Goal: Task Accomplishment & Management: Use online tool/utility

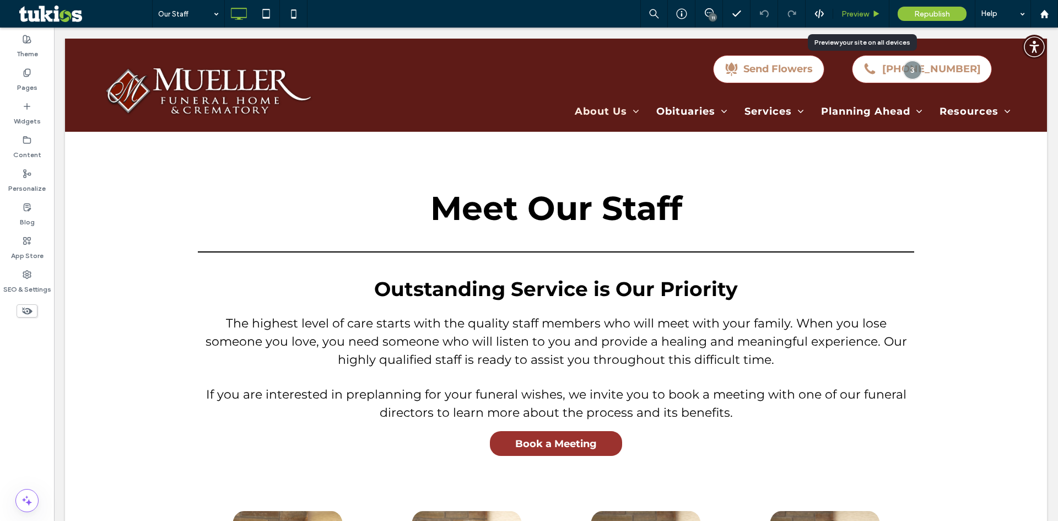
click at [857, 14] on span "Preview" at bounding box center [856, 13] width 28 height 9
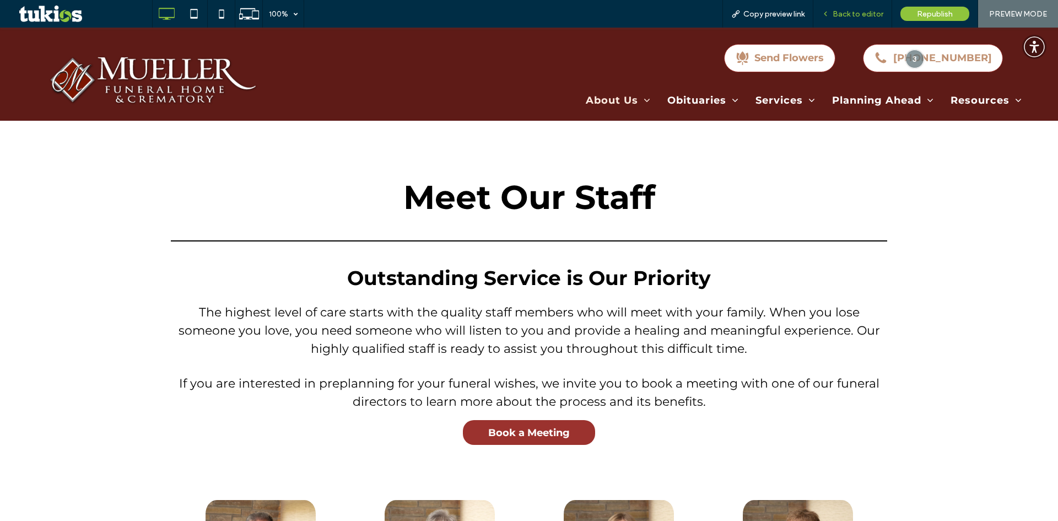
click at [842, 9] on span "Back to editor" at bounding box center [858, 13] width 51 height 9
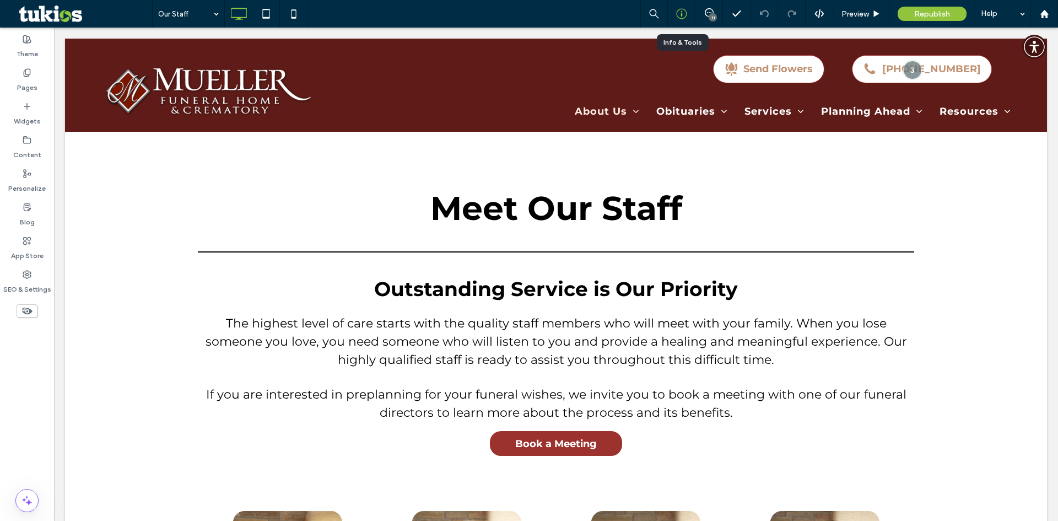
click at [687, 17] on div at bounding box center [681, 13] width 27 height 11
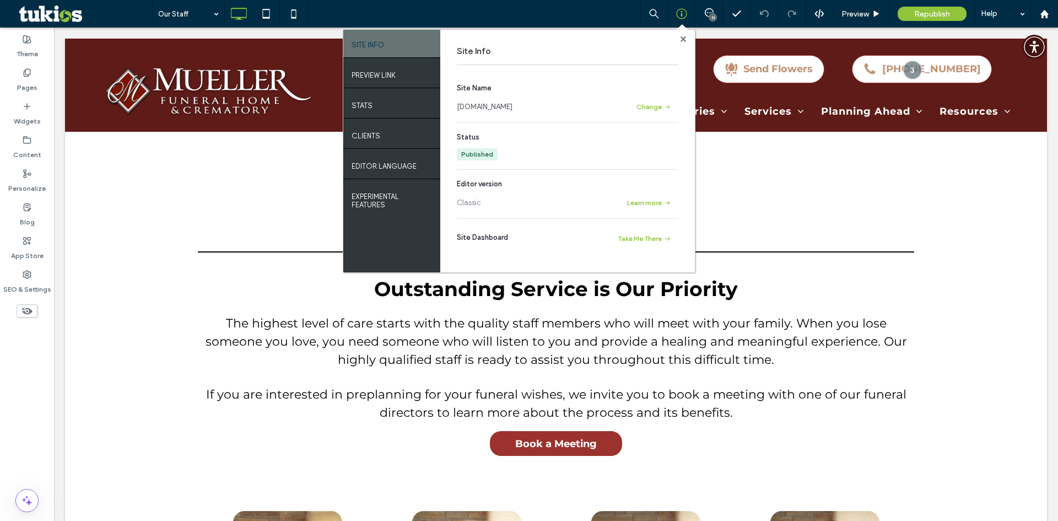
click at [495, 103] on link "www.muellerfuneralhome.com" at bounding box center [485, 106] width 56 height 11
click at [684, 39] on use at bounding box center [683, 39] width 6 height 6
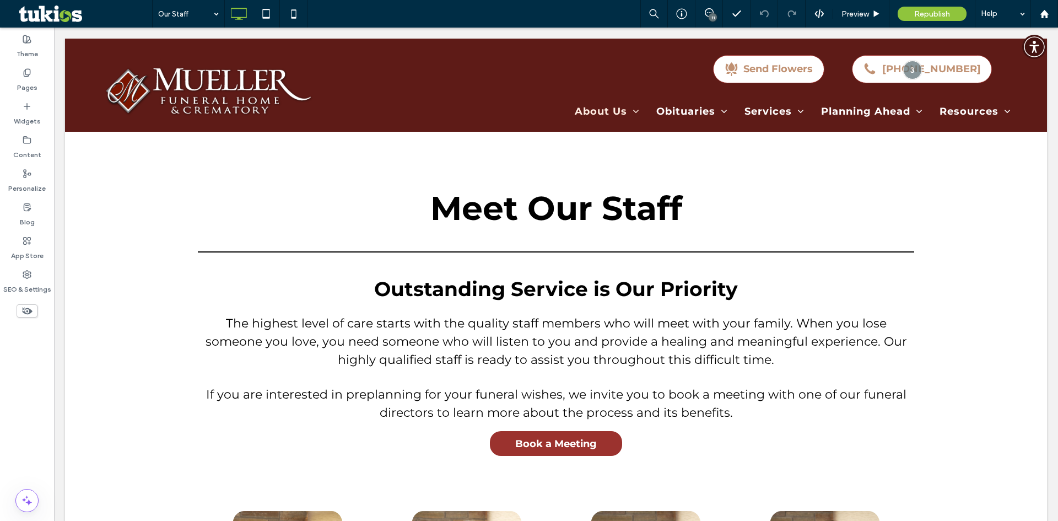
click at [471, 12] on div "Our Staff 11 Preview Republish Help" at bounding box center [605, 14] width 906 height 28
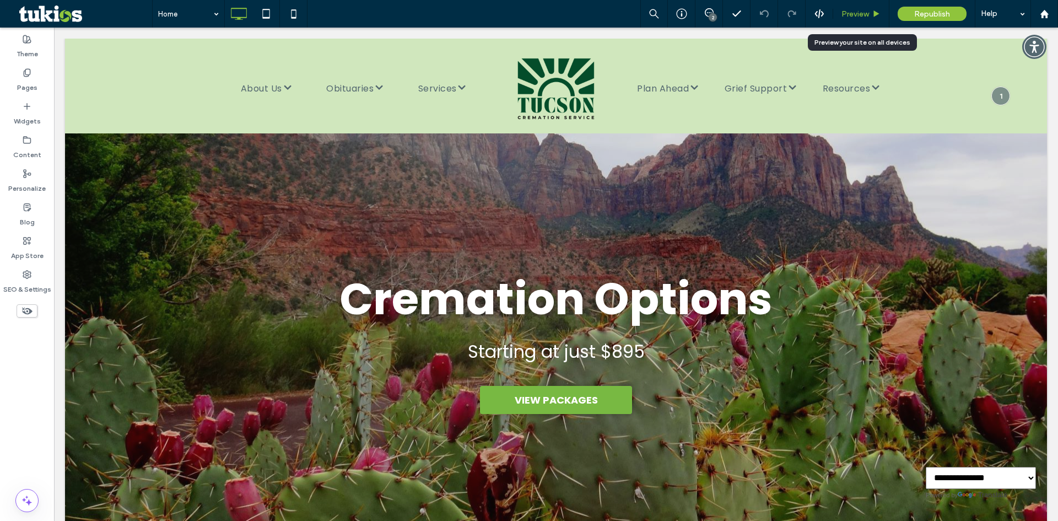
click at [853, 13] on span "Preview" at bounding box center [856, 13] width 28 height 9
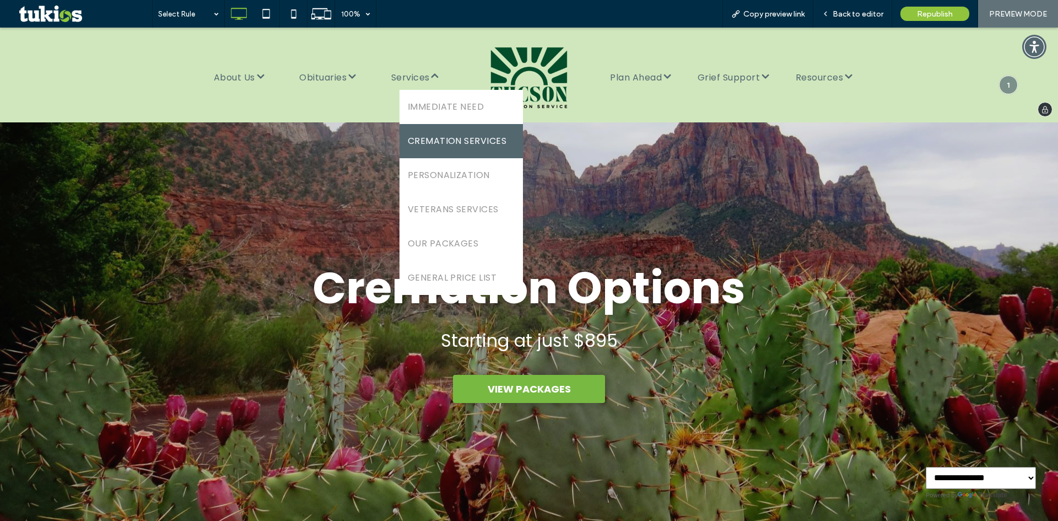
click at [473, 146] on span "CREMATION SERVICES" at bounding box center [457, 141] width 99 height 18
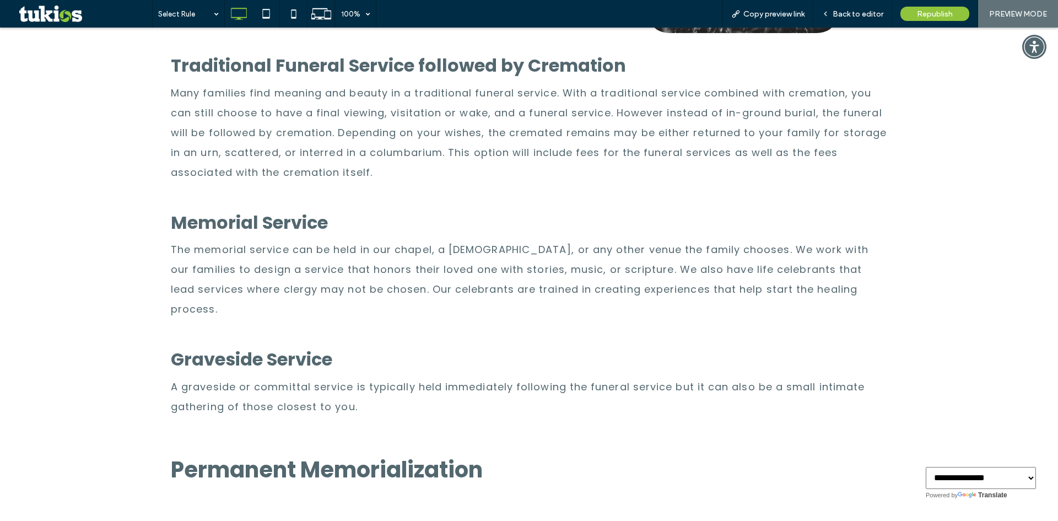
scroll to position [276, 0]
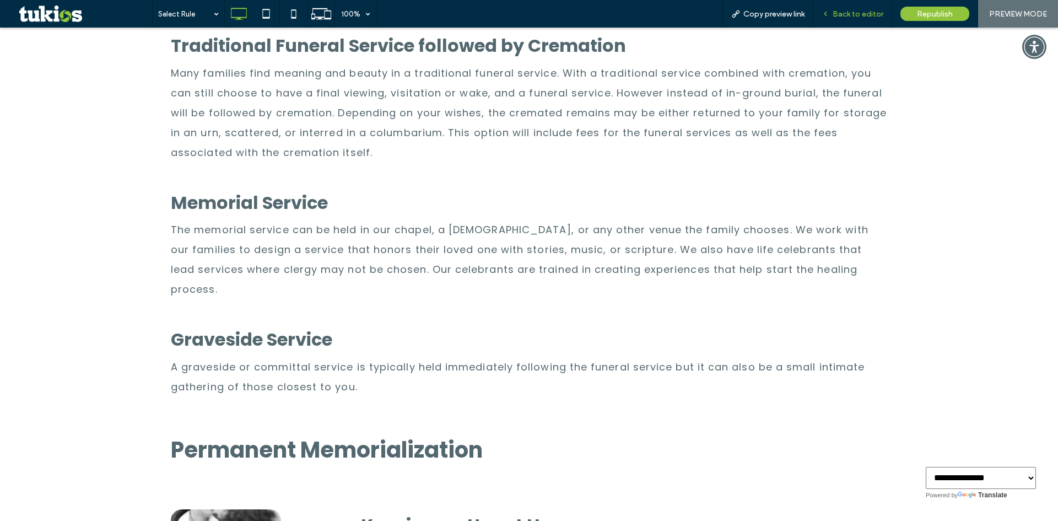
click at [853, 17] on span "Back to editor" at bounding box center [858, 13] width 51 height 9
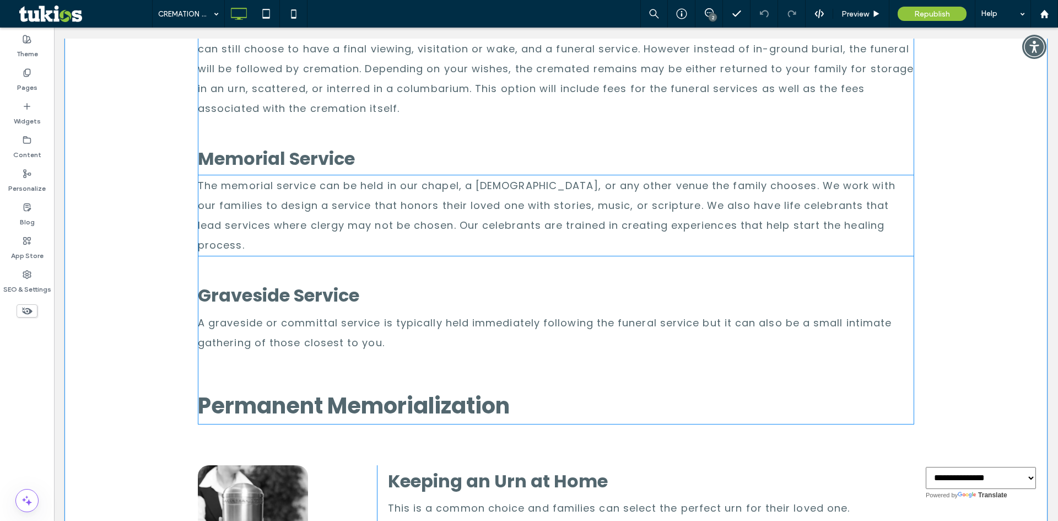
scroll to position [55, 0]
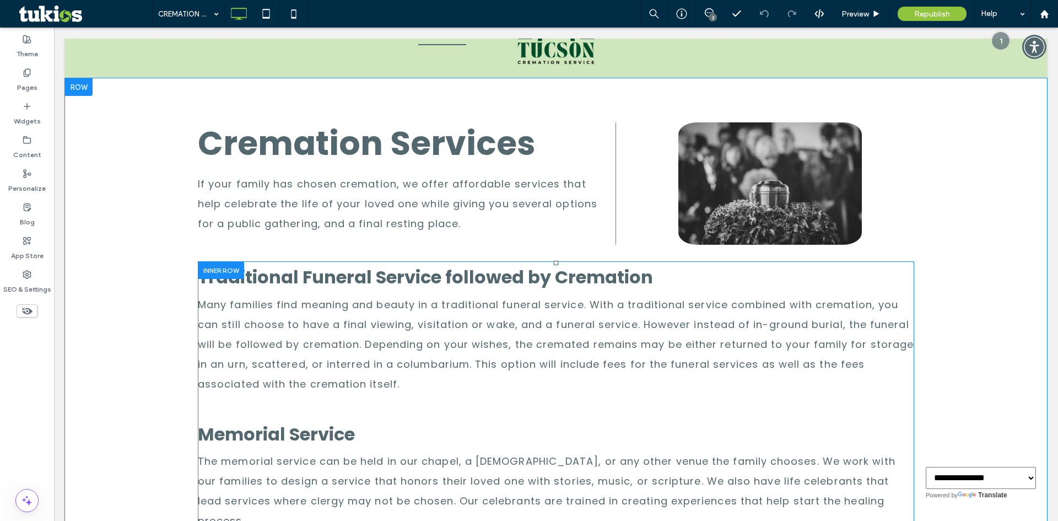
click at [222, 268] on div at bounding box center [221, 269] width 46 height 17
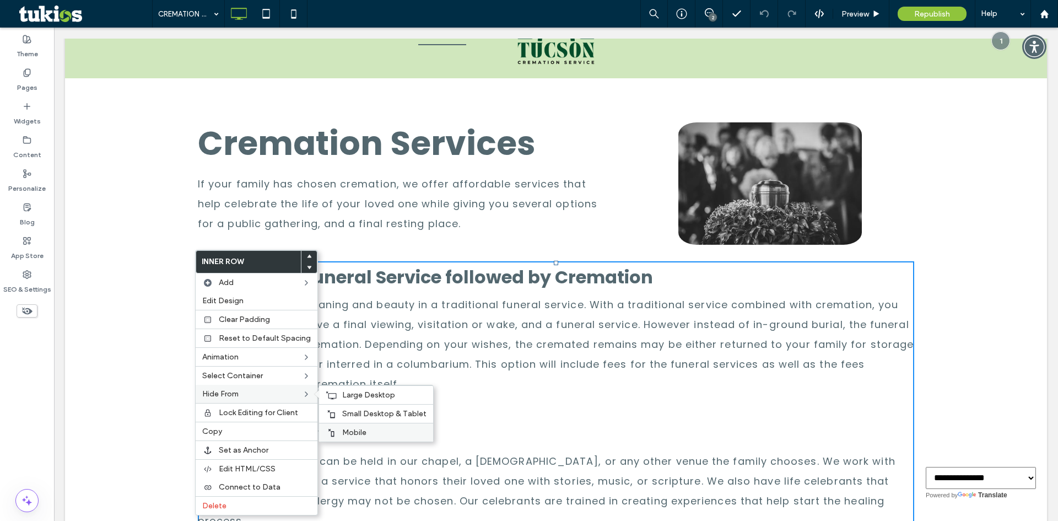
click at [361, 431] on span "Mobile" at bounding box center [354, 432] width 24 height 9
click at [364, 412] on span "Small Desktop & Tablet" at bounding box center [384, 413] width 84 height 9
click at [365, 394] on span "Large Desktop" at bounding box center [368, 394] width 53 height 9
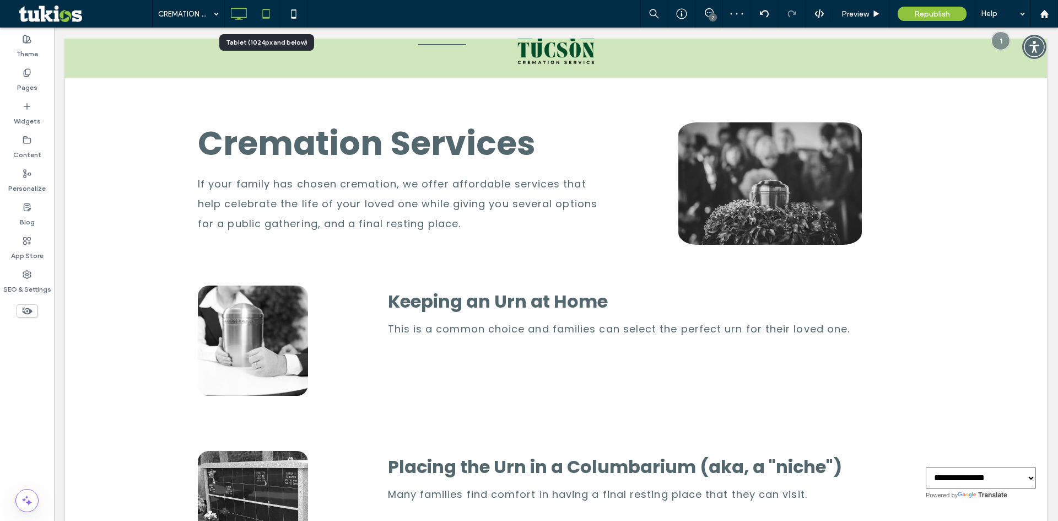
click at [259, 15] on icon at bounding box center [266, 14] width 22 height 22
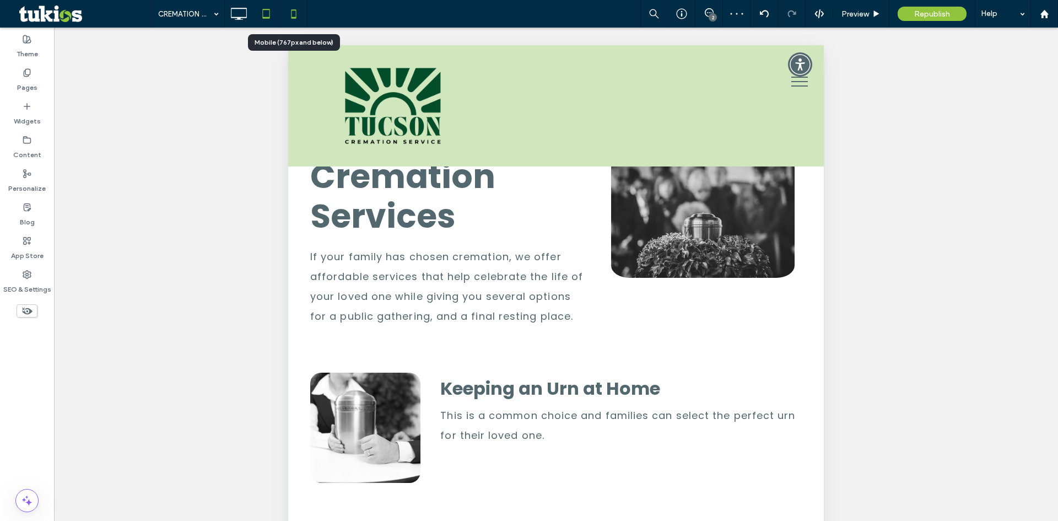
click at [291, 9] on icon at bounding box center [294, 14] width 22 height 22
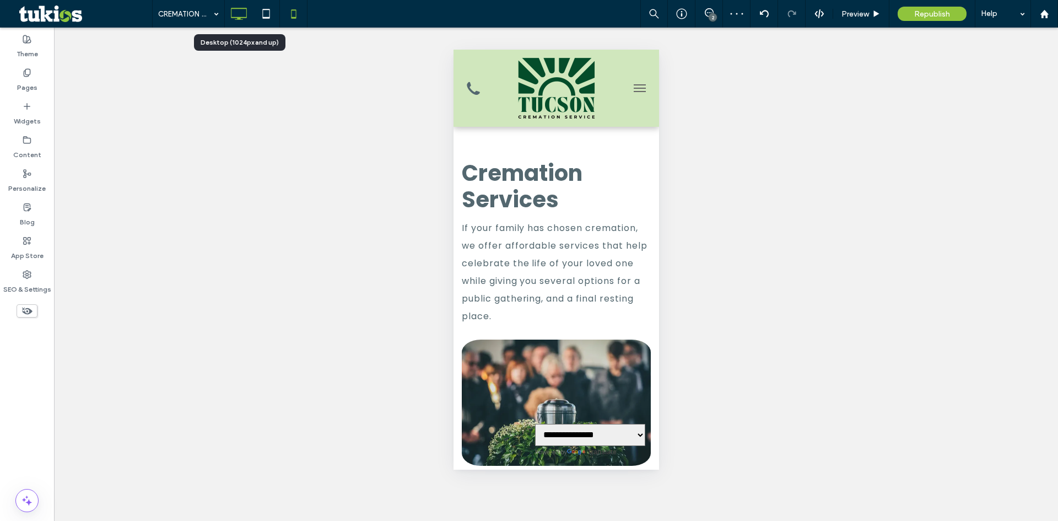
scroll to position [0, 0]
click at [234, 18] on use at bounding box center [239, 14] width 16 height 12
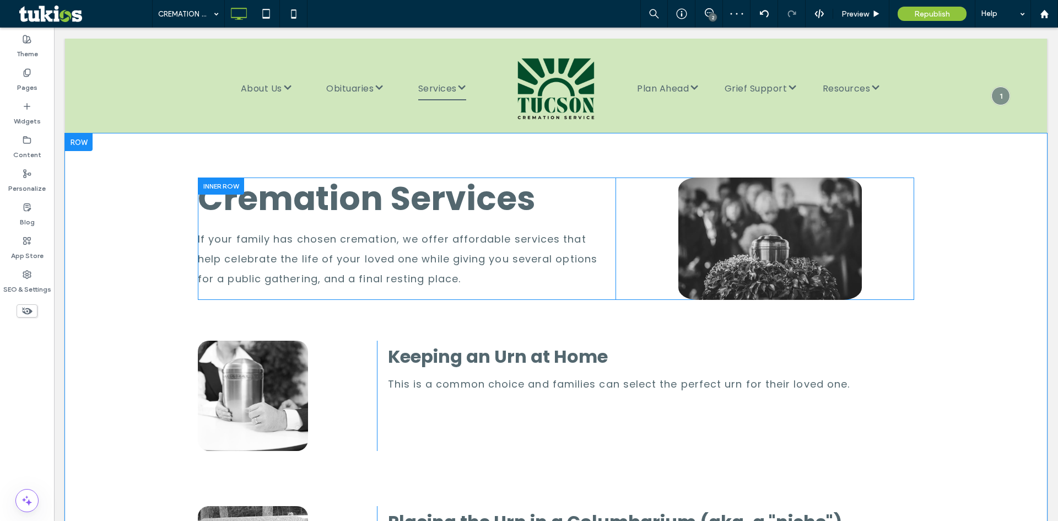
select select "Language Translate Widget"
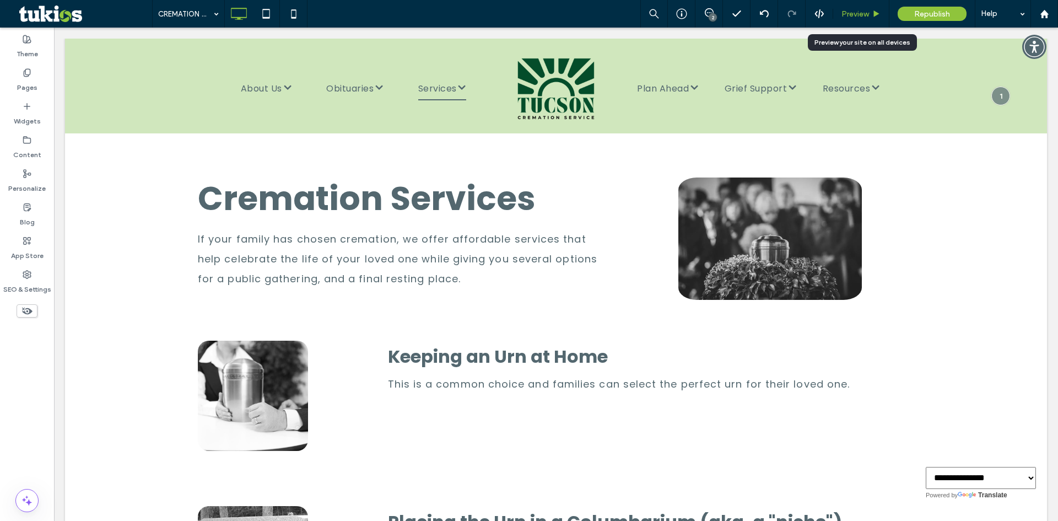
click at [853, 6] on div "Preview" at bounding box center [861, 14] width 56 height 28
click at [40, 76] on div "Pages" at bounding box center [27, 80] width 54 height 34
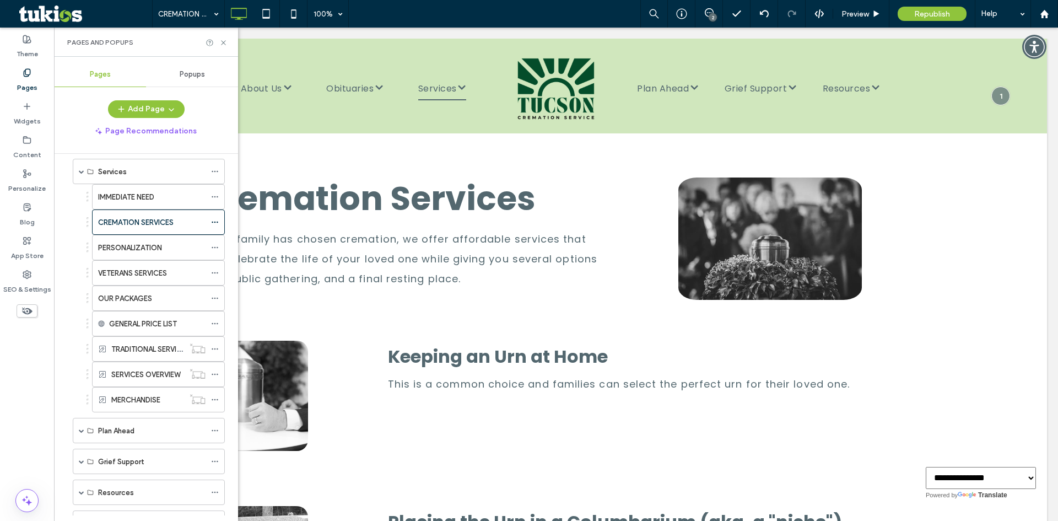
scroll to position [110, 0]
click at [176, 275] on div "VETERANS SERVICES" at bounding box center [151, 269] width 107 height 24
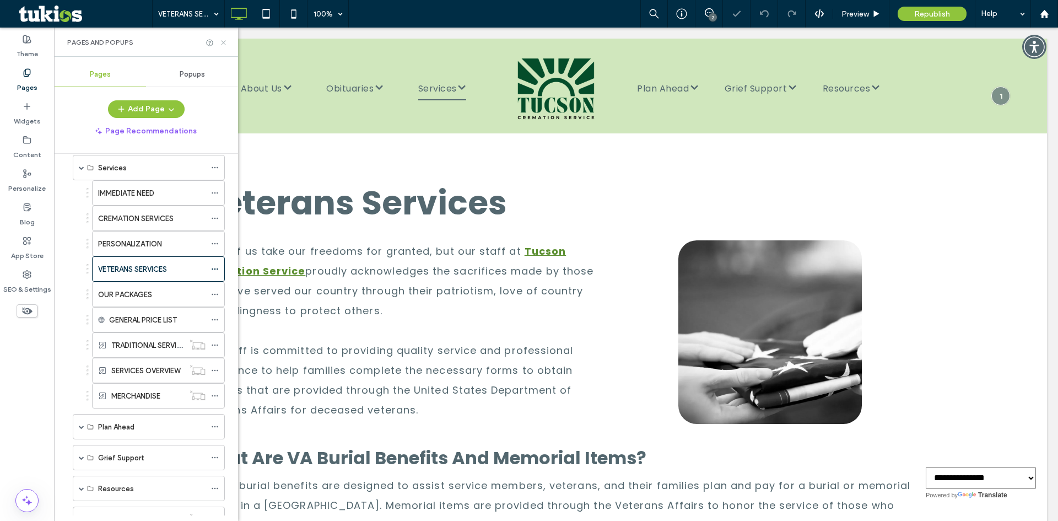
click at [223, 39] on icon at bounding box center [223, 43] width 8 height 8
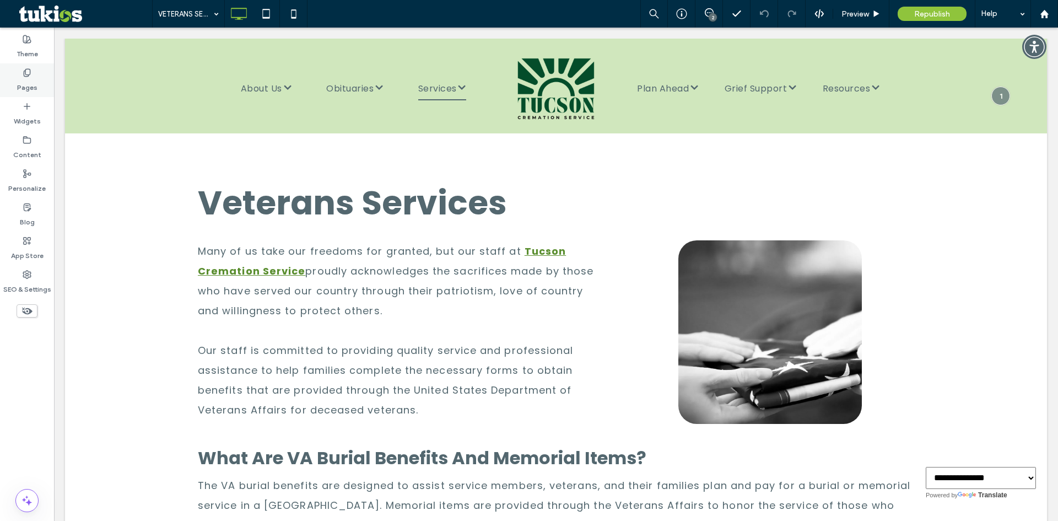
click at [32, 78] on label "Pages" at bounding box center [27, 84] width 20 height 15
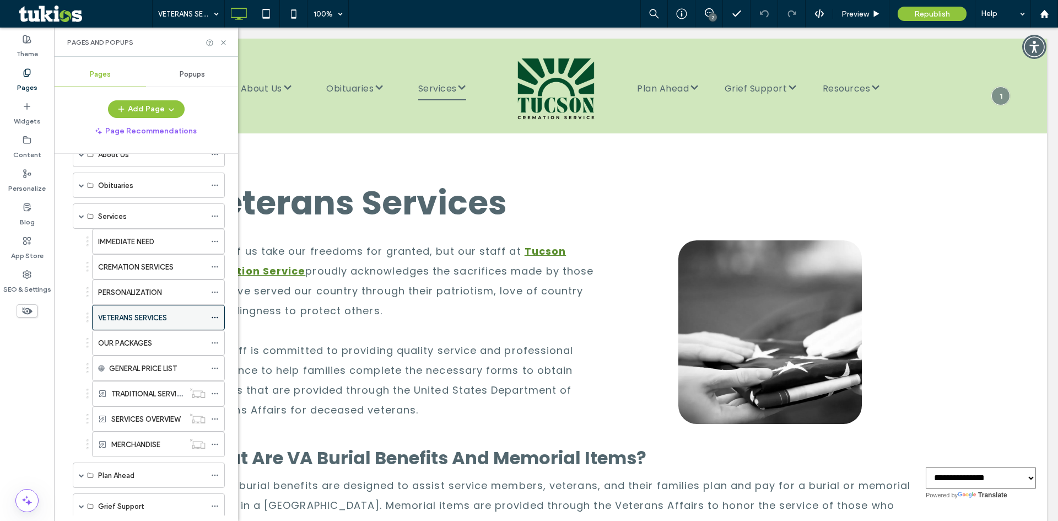
scroll to position [110, 0]
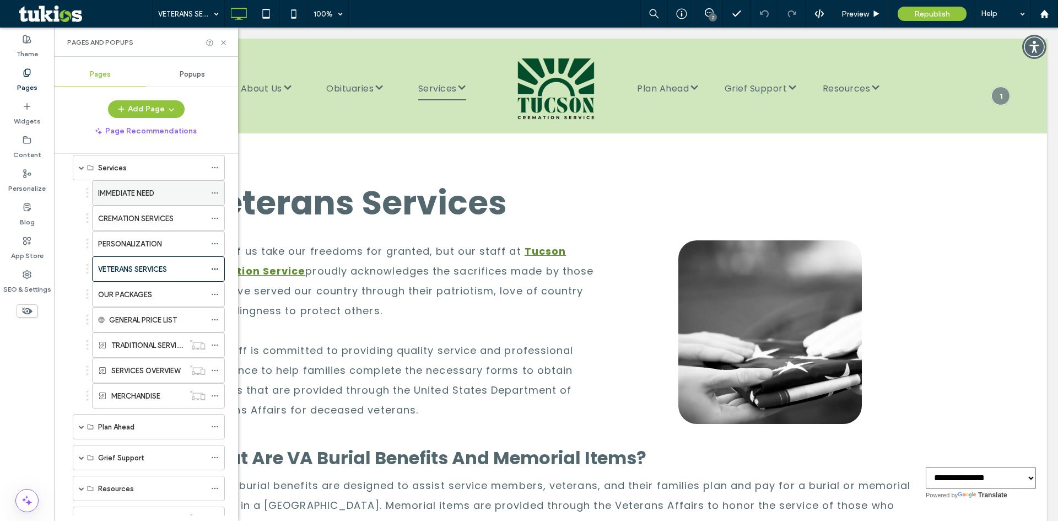
click at [131, 195] on label "IMMEDIATE NEED" at bounding box center [126, 193] width 56 height 19
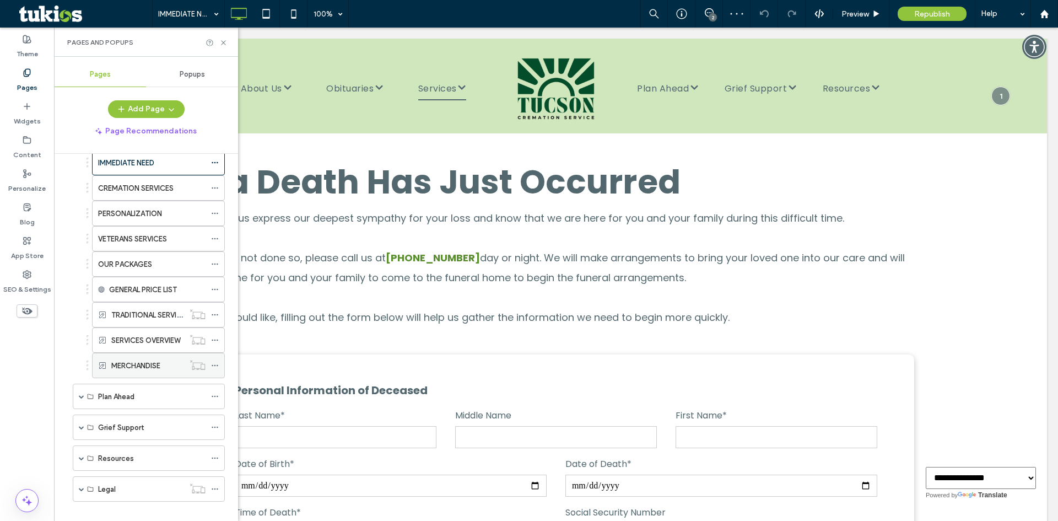
scroll to position [154, 0]
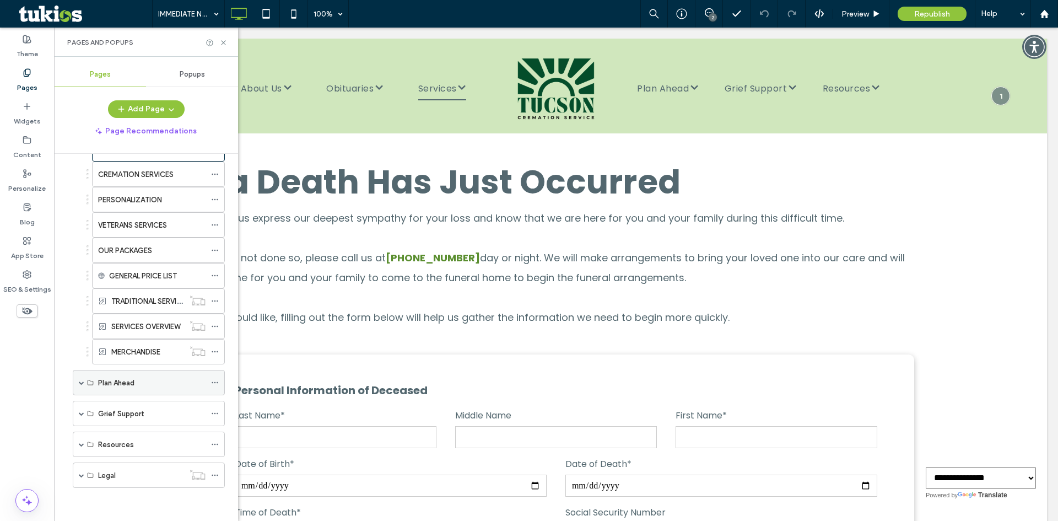
click at [80, 384] on span at bounding box center [82, 383] width 6 height 6
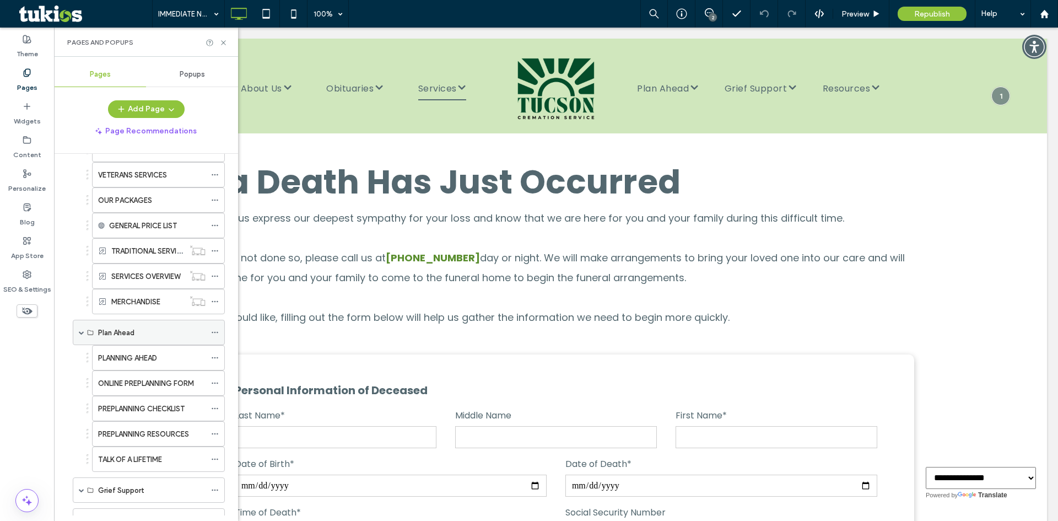
scroll to position [265, 0]
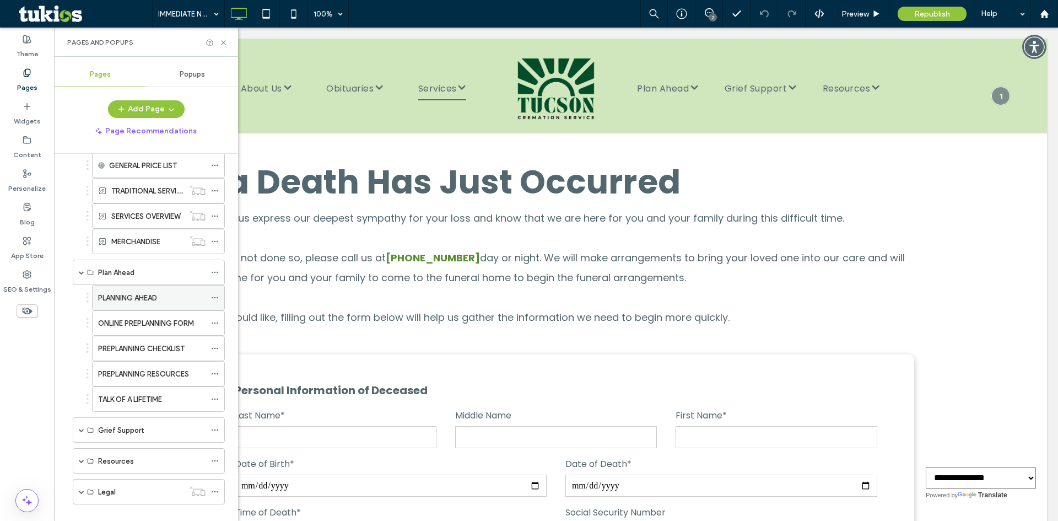
click at [214, 297] on icon at bounding box center [215, 298] width 8 height 8
click at [173, 297] on div "PLANNING AHEAD" at bounding box center [151, 298] width 107 height 12
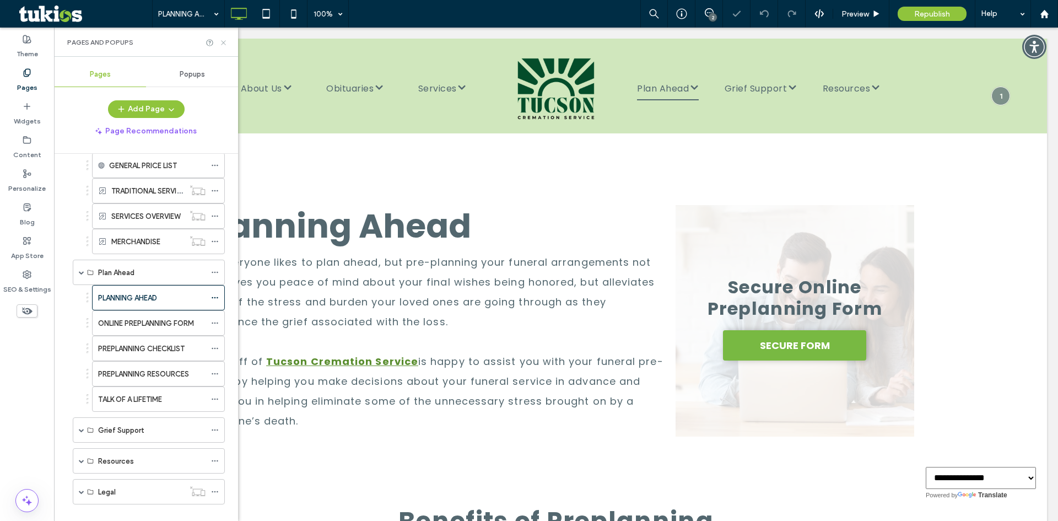
click at [225, 44] on use at bounding box center [223, 42] width 4 height 4
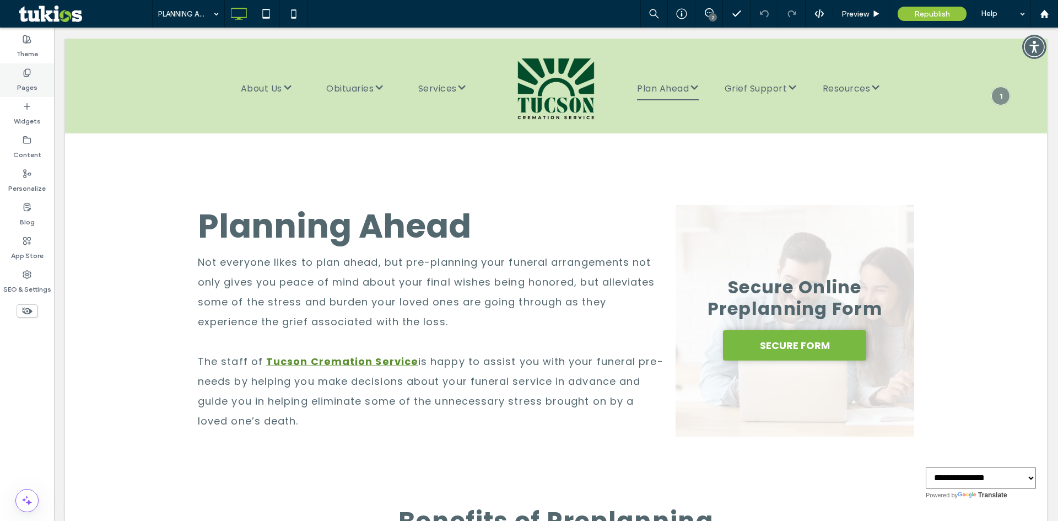
drag, startPoint x: 19, startPoint y: 62, endPoint x: 39, endPoint y: 87, distance: 31.4
click at [19, 62] on div "Theme" at bounding box center [27, 47] width 54 height 34
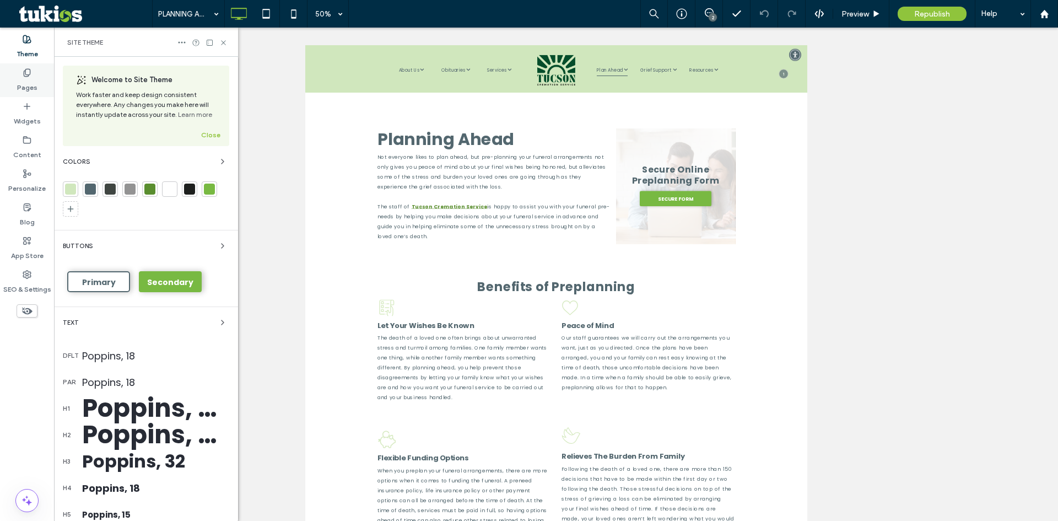
click at [39, 88] on div "Pages" at bounding box center [27, 80] width 54 height 34
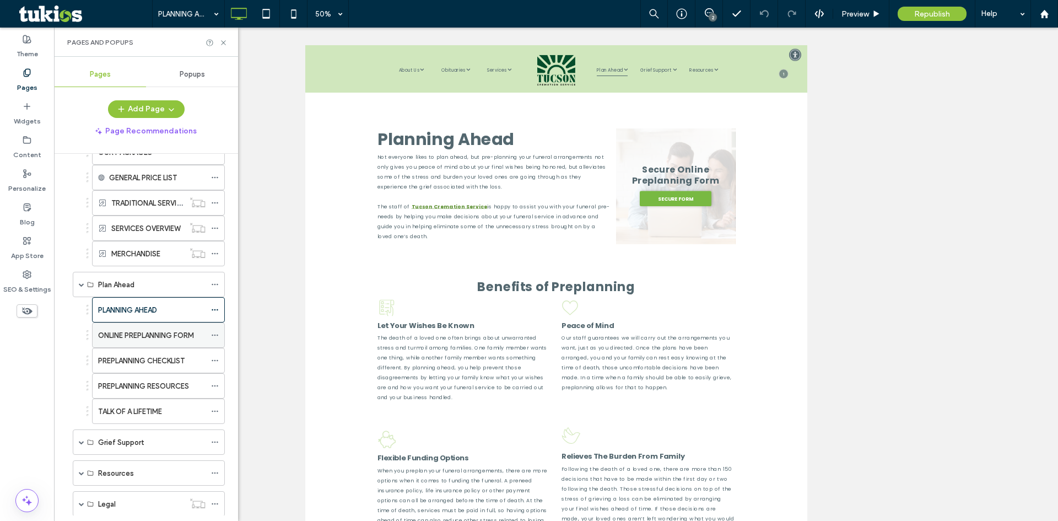
scroll to position [281, 0]
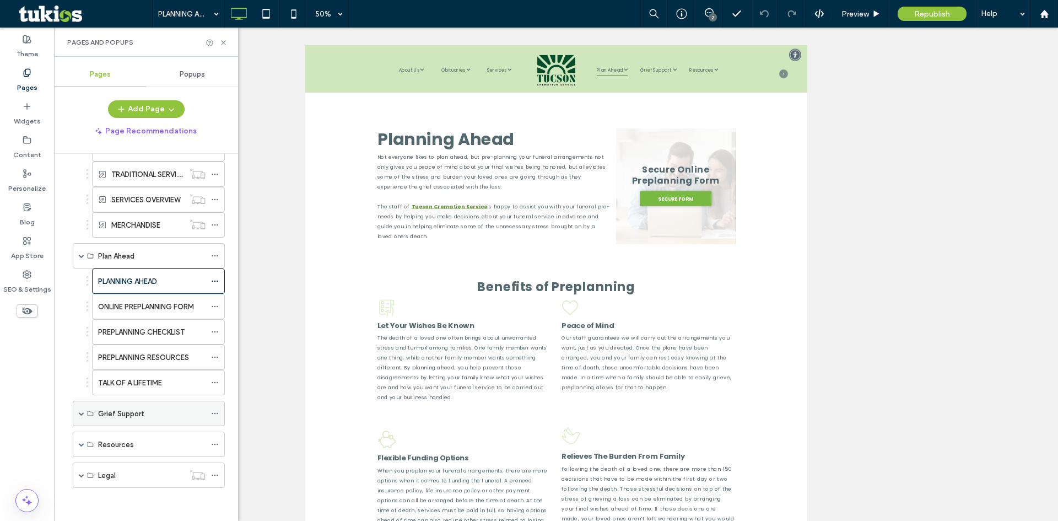
click at [85, 414] on div "Grief Support" at bounding box center [149, 413] width 152 height 25
click at [160, 299] on div "ONLINE PREPLANNING FORM" at bounding box center [151, 306] width 107 height 24
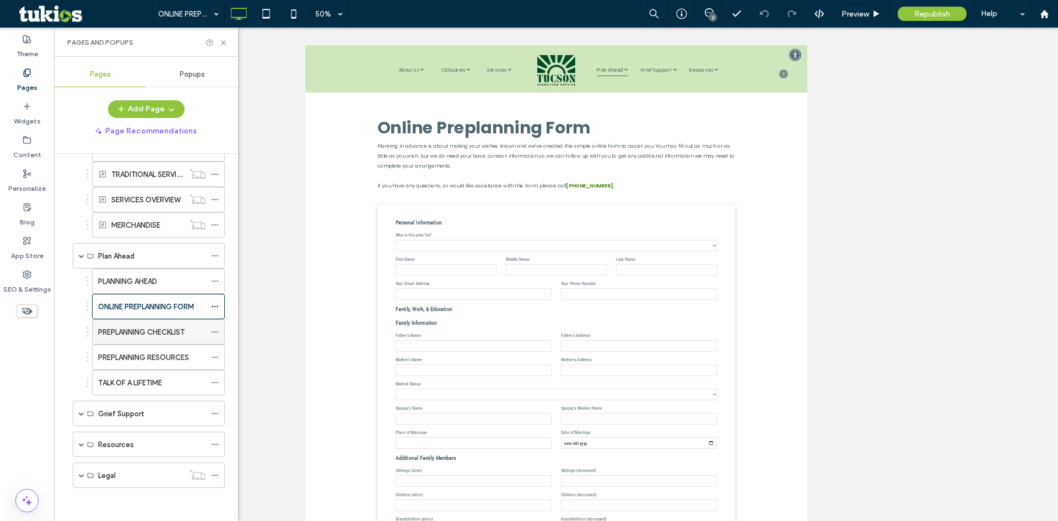
click at [131, 342] on div "PREPLANNING CHECKLIST" at bounding box center [151, 332] width 107 height 24
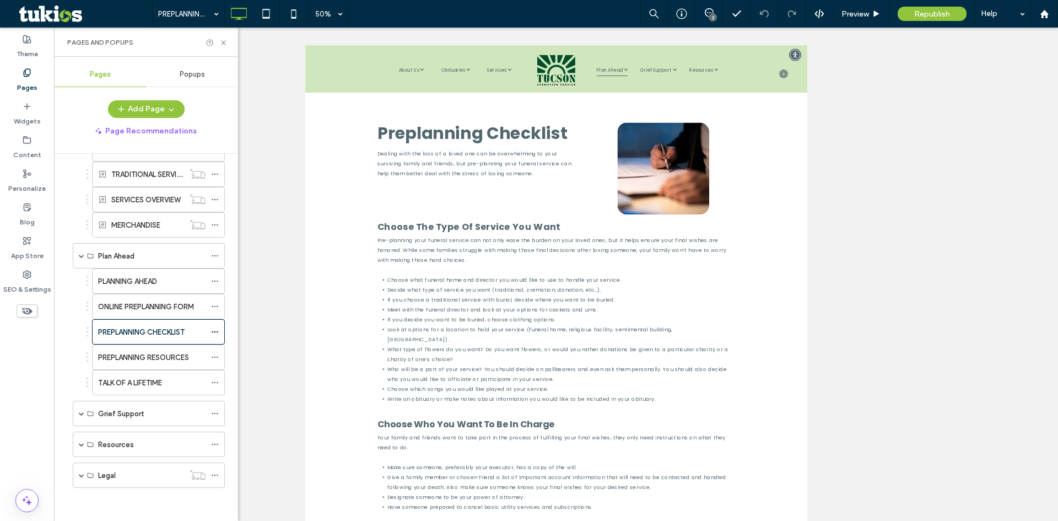
click at [217, 40] on div at bounding box center [217, 43] width 22 height 8
click at [221, 40] on icon at bounding box center [223, 43] width 8 height 8
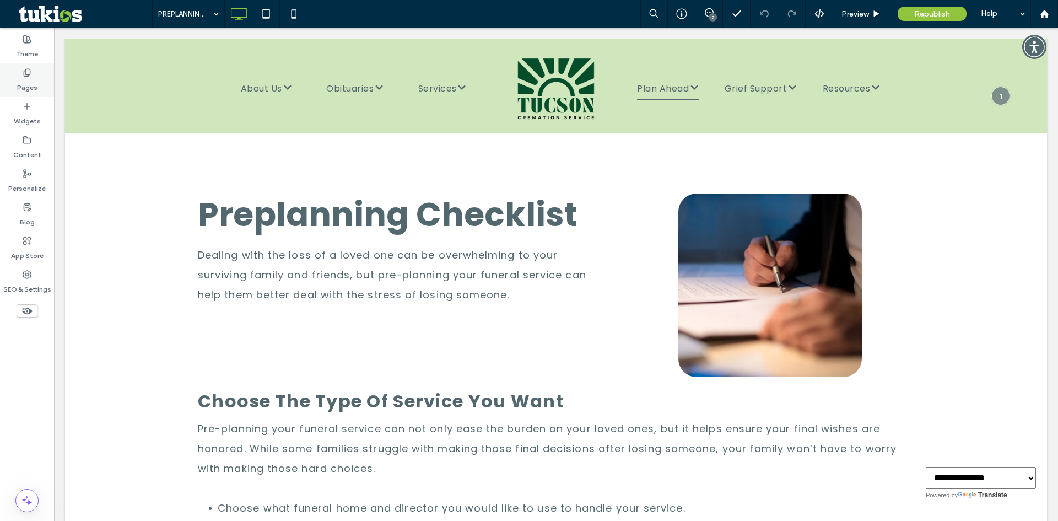
click at [20, 79] on label "Pages" at bounding box center [27, 84] width 20 height 15
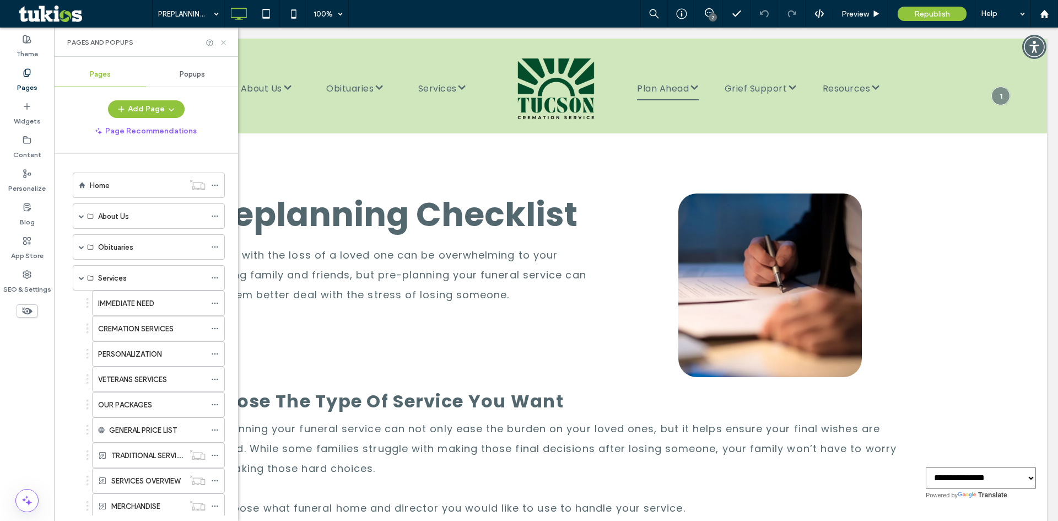
click at [224, 45] on icon at bounding box center [223, 43] width 8 height 8
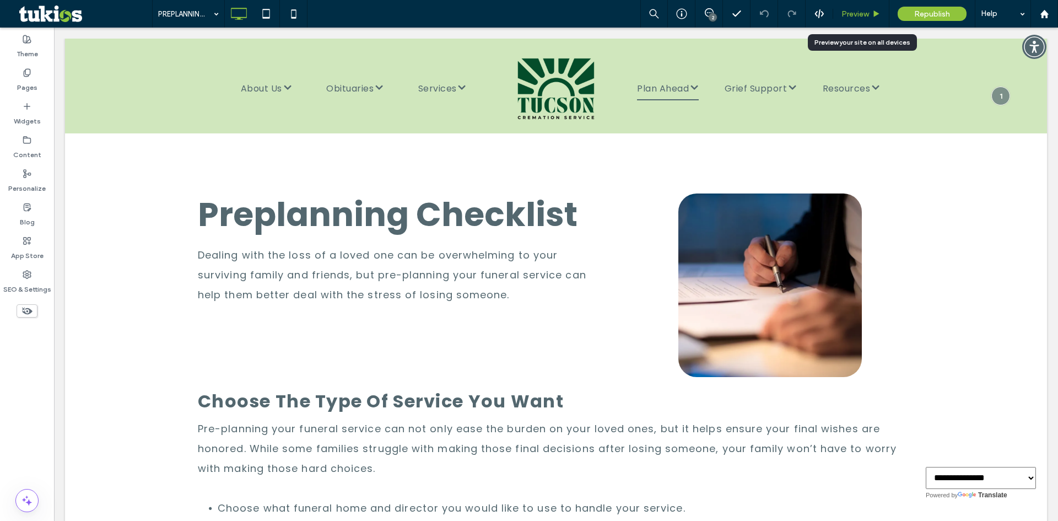
click at [854, 12] on span "Preview" at bounding box center [856, 13] width 28 height 9
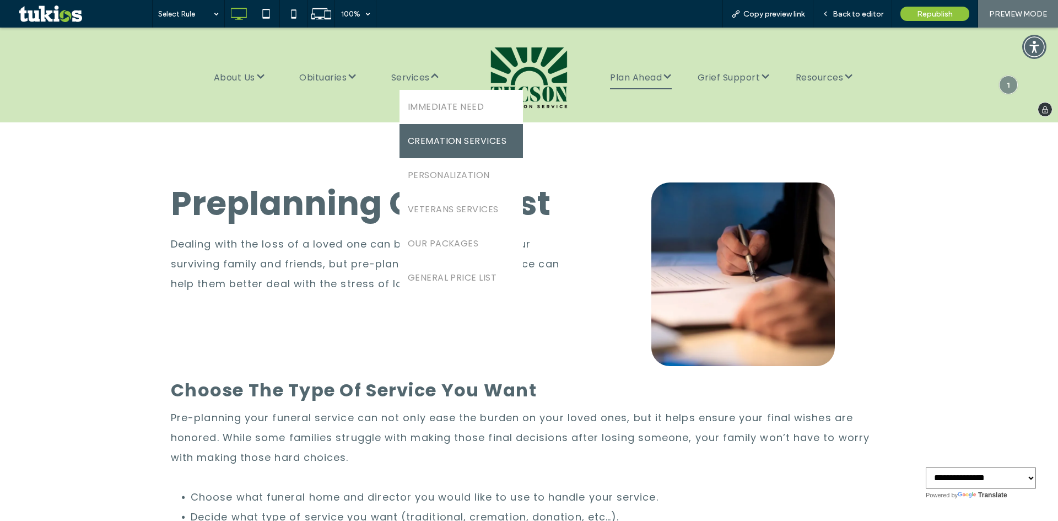
click at [450, 126] on link "CREMATION SERVICES" at bounding box center [462, 141] width 124 height 34
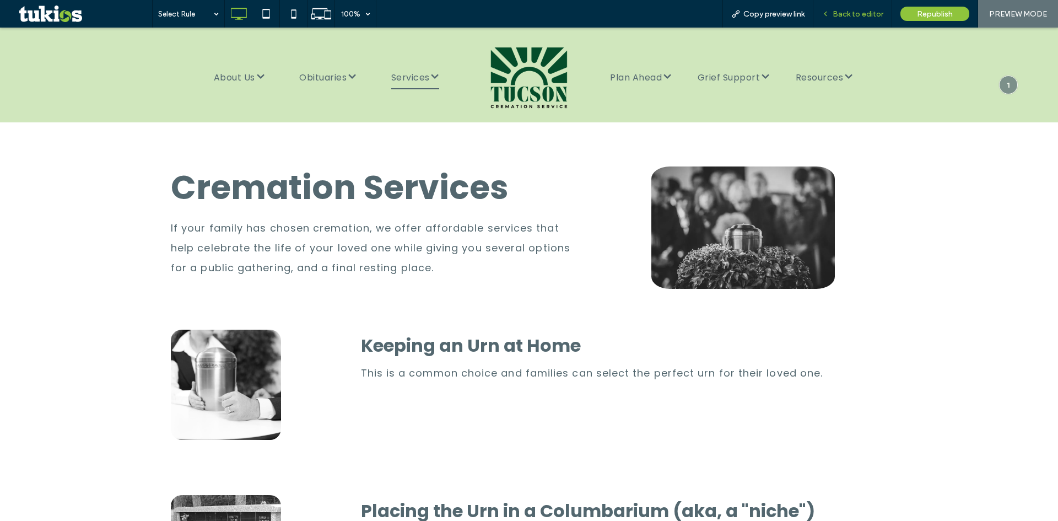
select select "Language Translate Widget"
click at [854, 11] on span "Back to editor" at bounding box center [858, 13] width 51 height 9
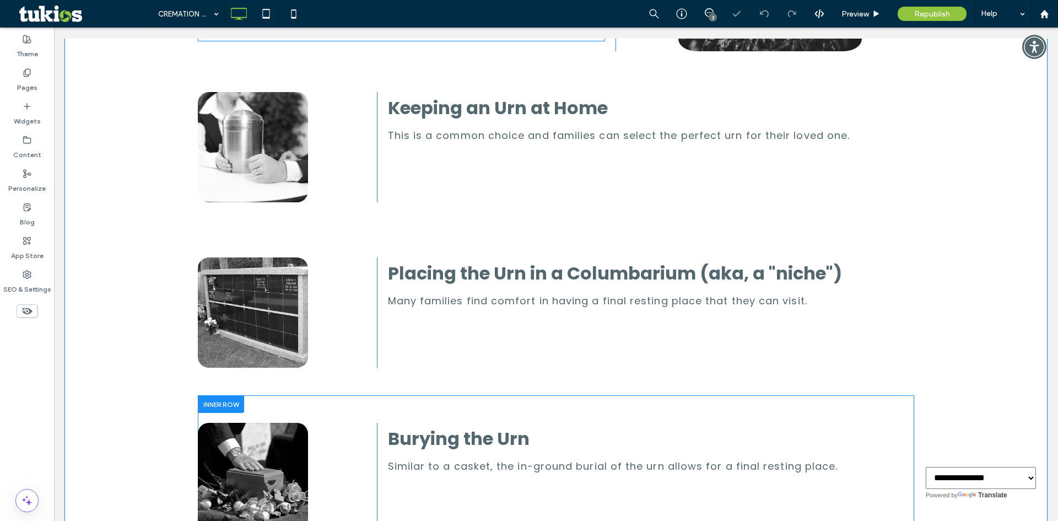
scroll to position [386, 0]
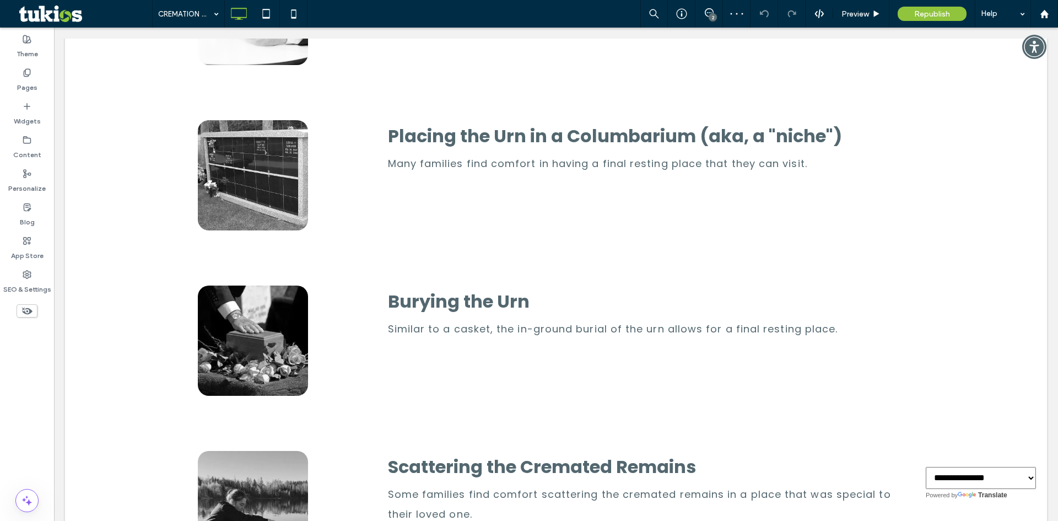
click at [27, 314] on use at bounding box center [27, 311] width 10 height 7
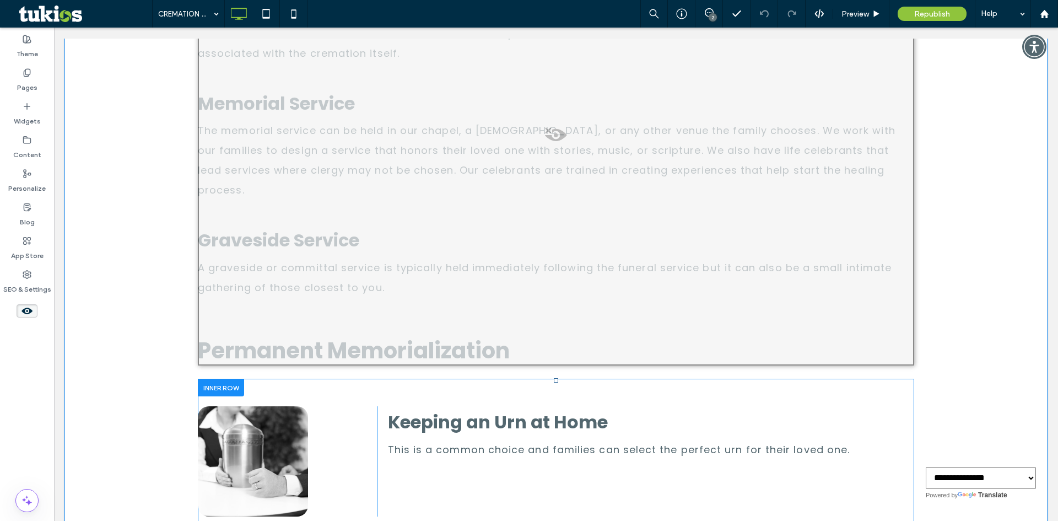
scroll to position [612, 0]
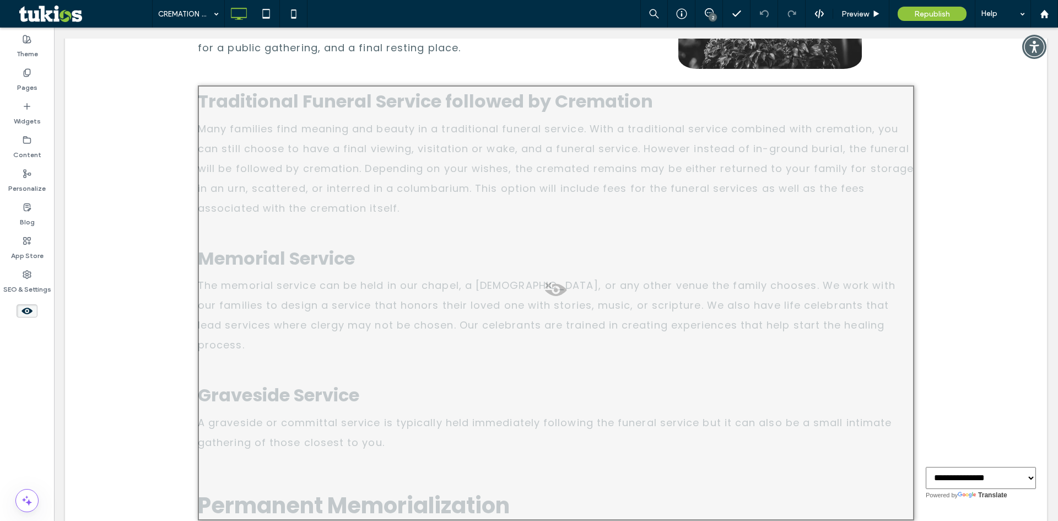
click at [23, 307] on icon at bounding box center [27, 311] width 12 height 12
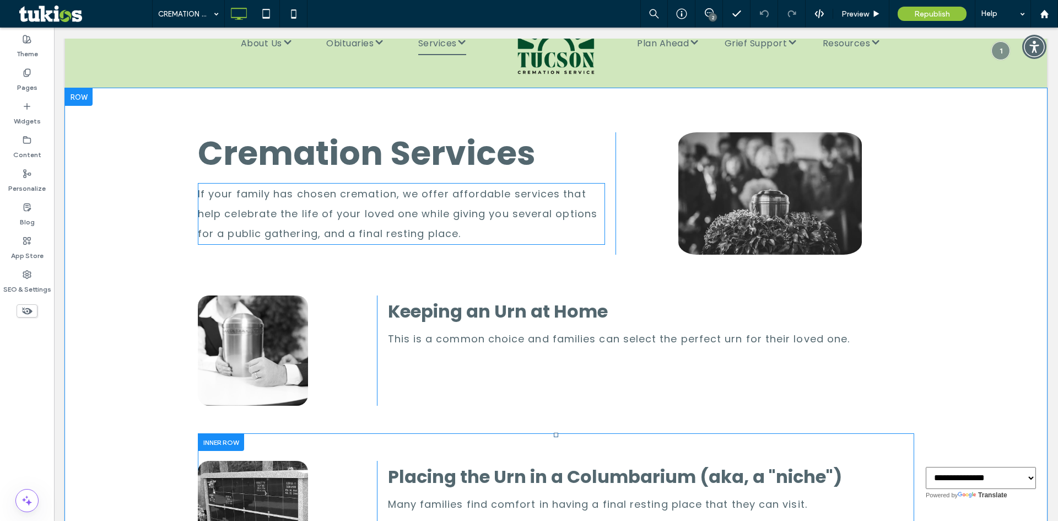
scroll to position [0, 0]
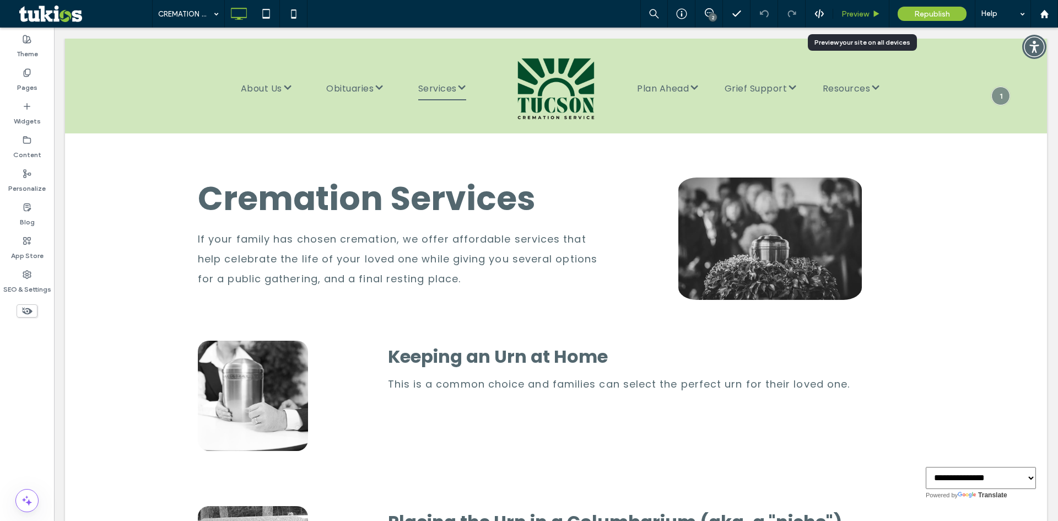
click at [853, 10] on span "Preview" at bounding box center [856, 13] width 28 height 9
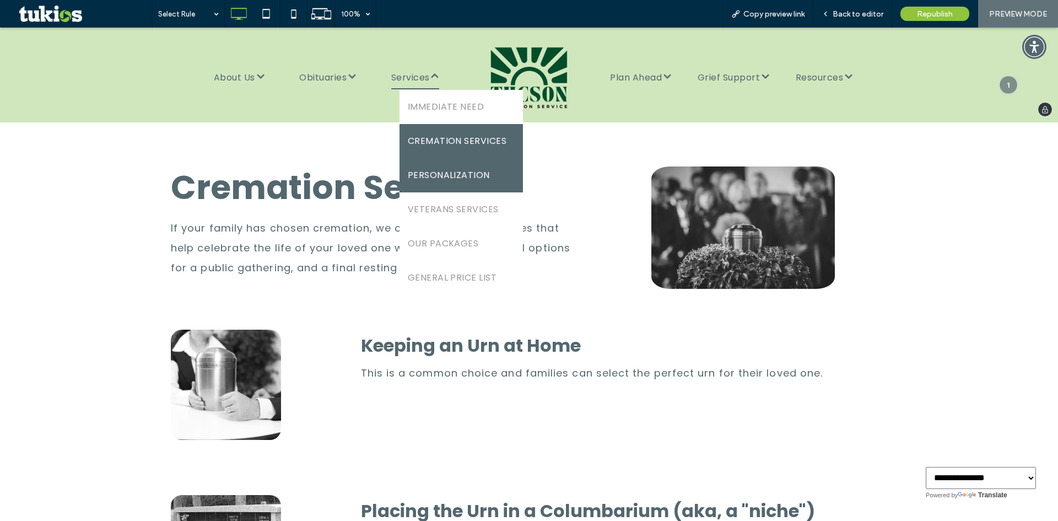
click at [471, 171] on span "PERSONALIZATION" at bounding box center [449, 175] width 82 height 18
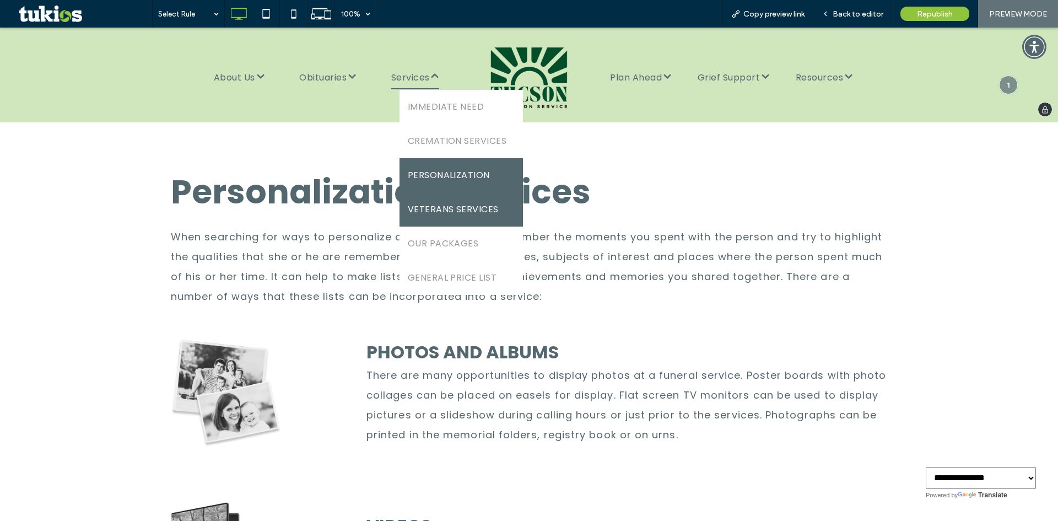
click at [452, 203] on span "VETERANS SERVICES" at bounding box center [453, 210] width 91 height 18
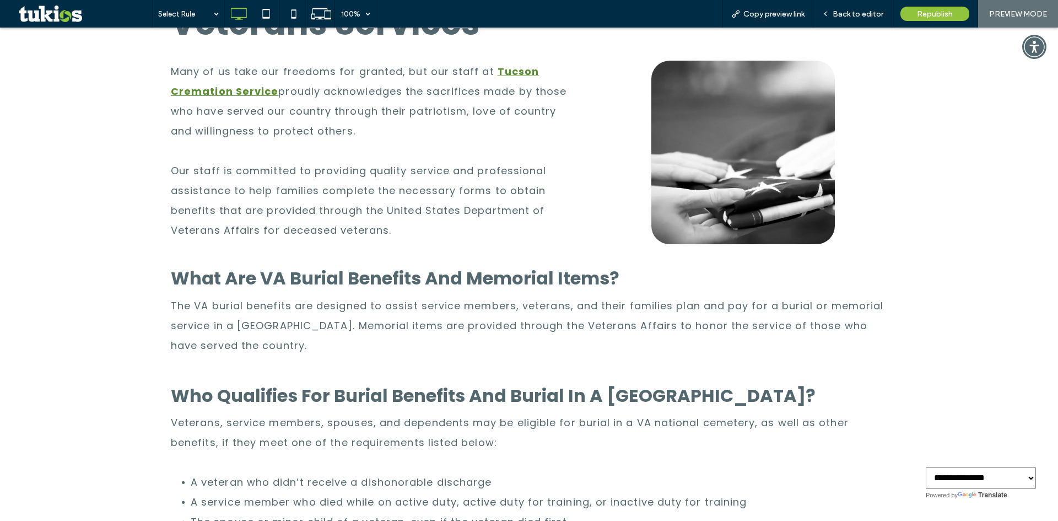
scroll to position [110, 0]
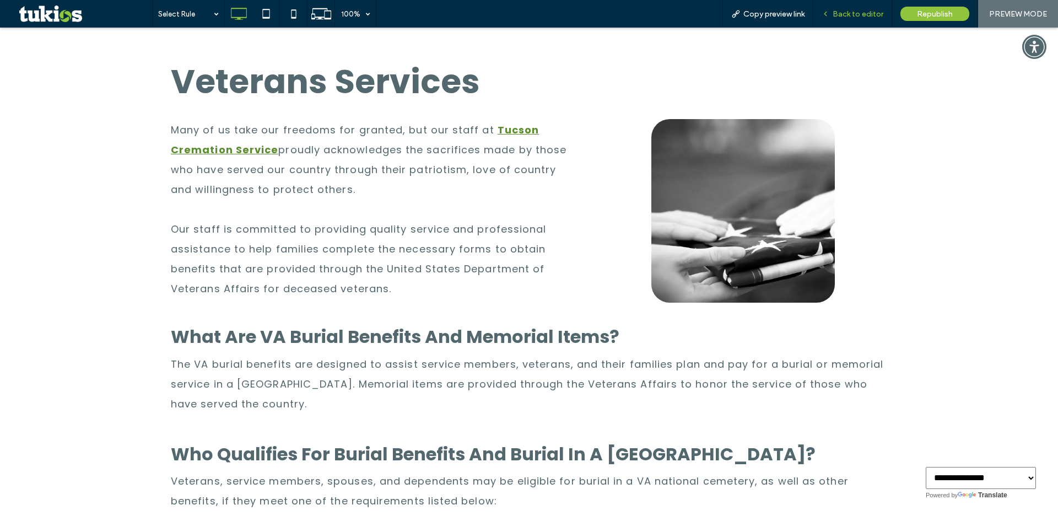
click at [859, 15] on span "Back to editor" at bounding box center [858, 13] width 51 height 9
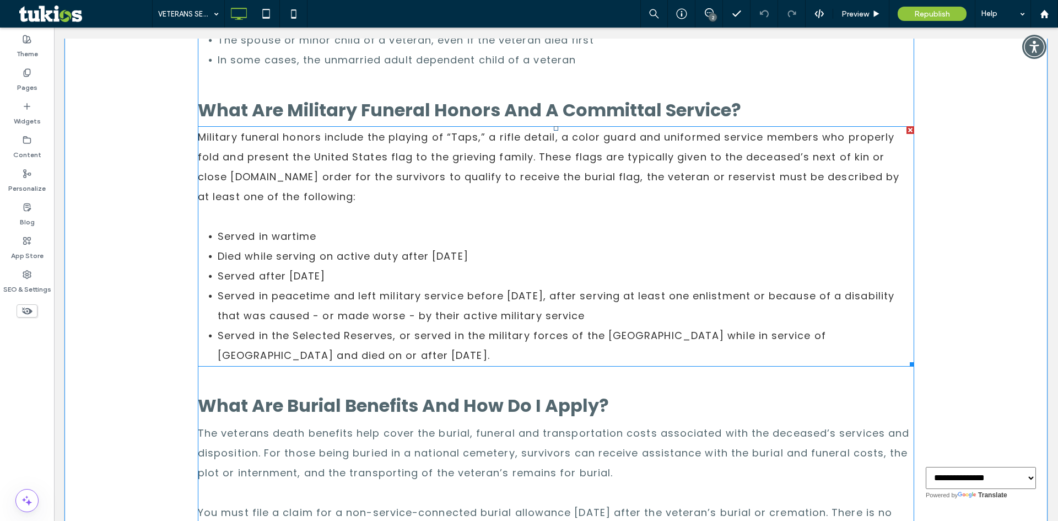
scroll to position [331, 0]
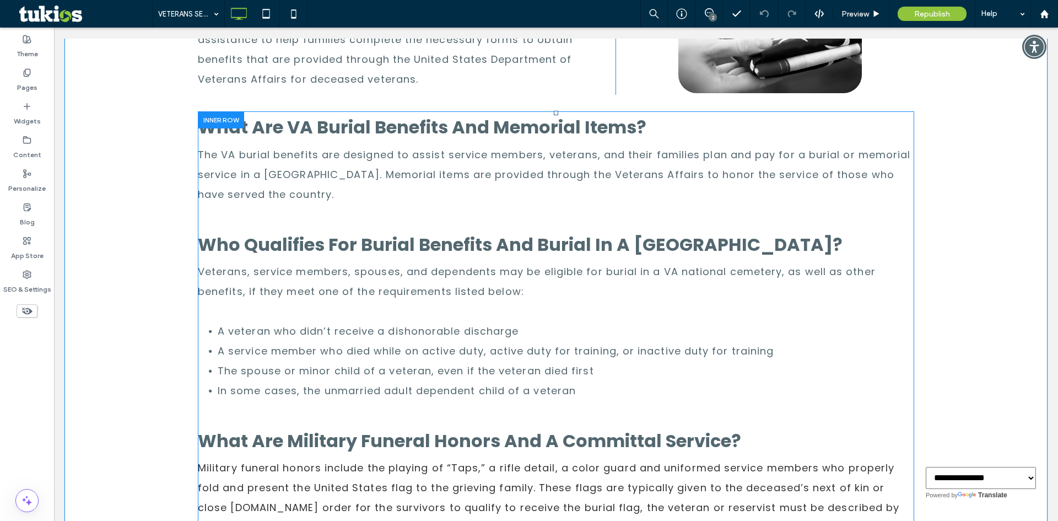
click at [211, 120] on div at bounding box center [221, 119] width 46 height 17
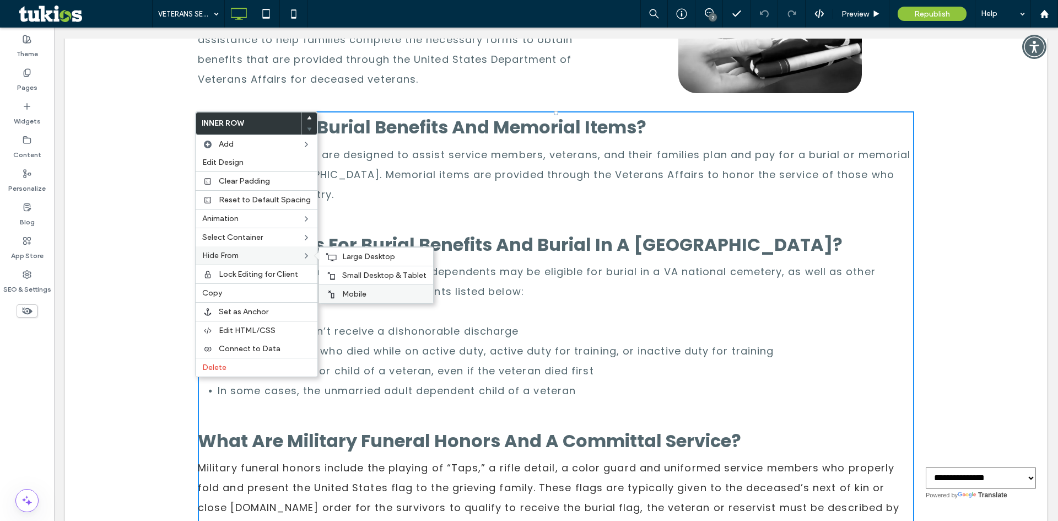
click at [371, 289] on div "Mobile" at bounding box center [376, 293] width 114 height 19
click at [376, 271] on span "Small Desktop & Tablet" at bounding box center [384, 275] width 84 height 9
click at [380, 256] on span "Large Desktop" at bounding box center [368, 256] width 53 height 9
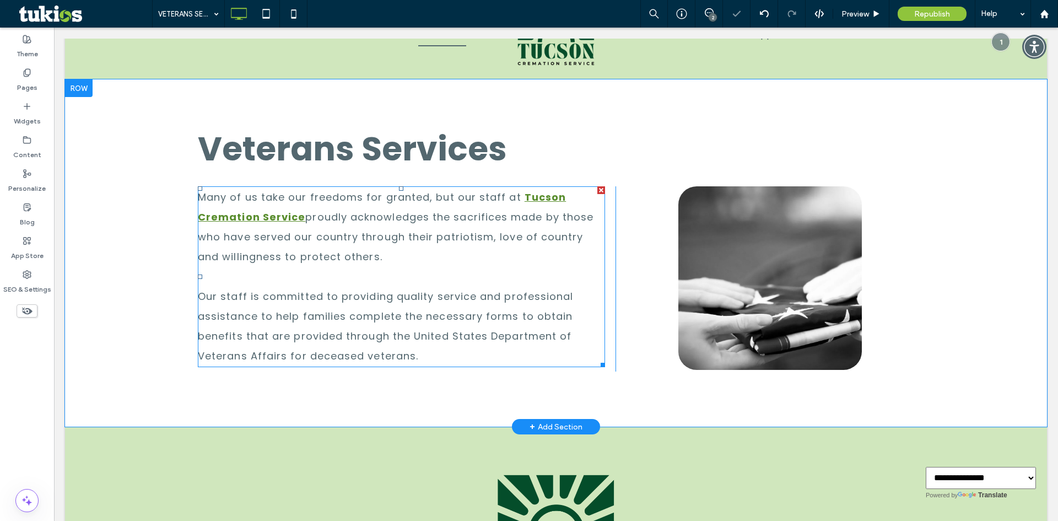
scroll to position [0, 0]
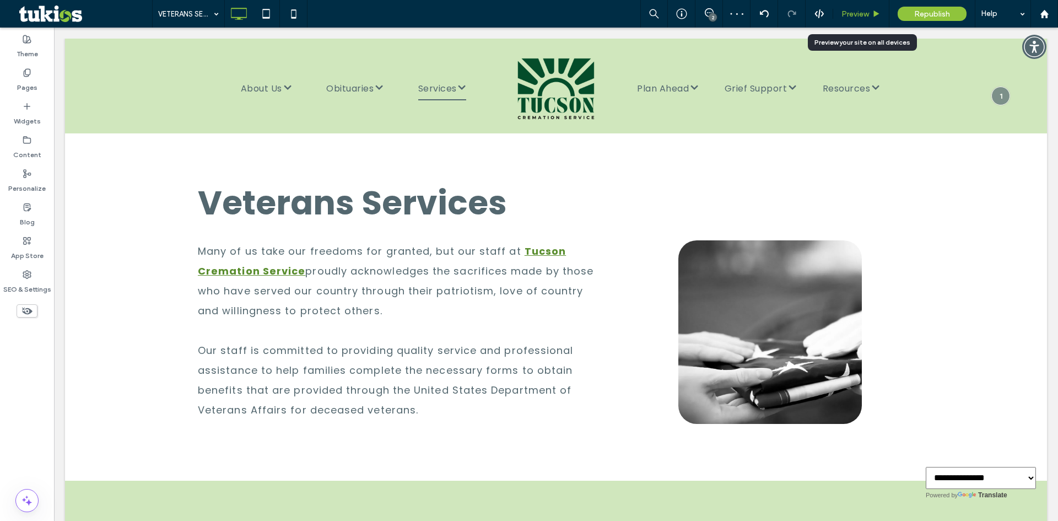
click at [876, 20] on div "Preview" at bounding box center [861, 14] width 56 height 28
click at [861, 15] on span "Preview" at bounding box center [856, 13] width 28 height 9
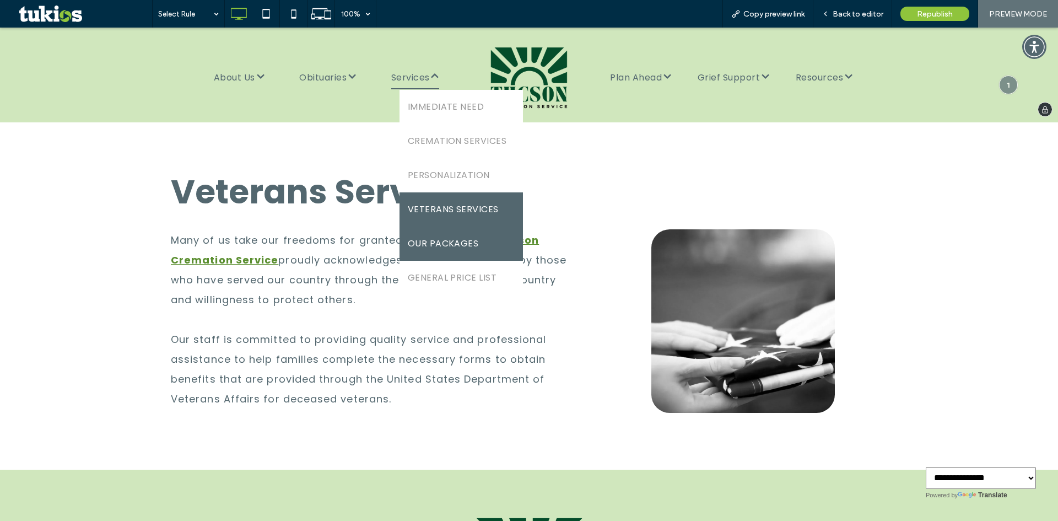
click at [439, 245] on span "OUR PACKAGES" at bounding box center [443, 244] width 71 height 18
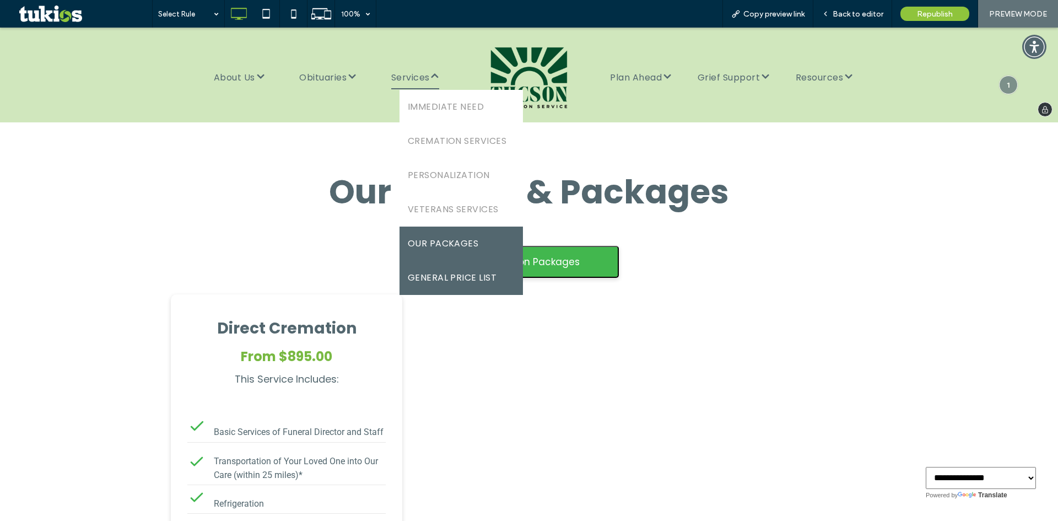
click at [479, 267] on link "GENERAL PRICE LIST" at bounding box center [462, 278] width 124 height 34
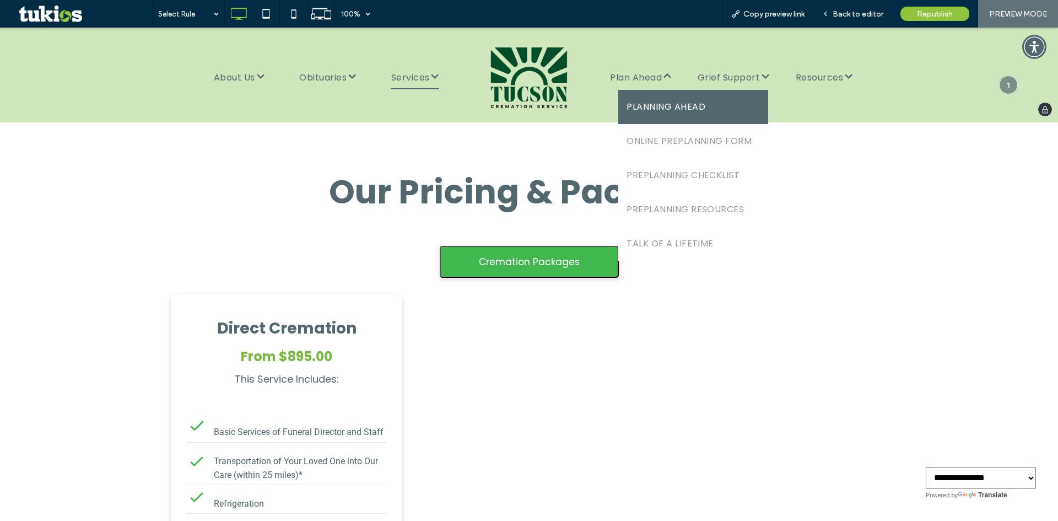
click at [665, 107] on span "PLANNING AHEAD" at bounding box center [666, 107] width 79 height 18
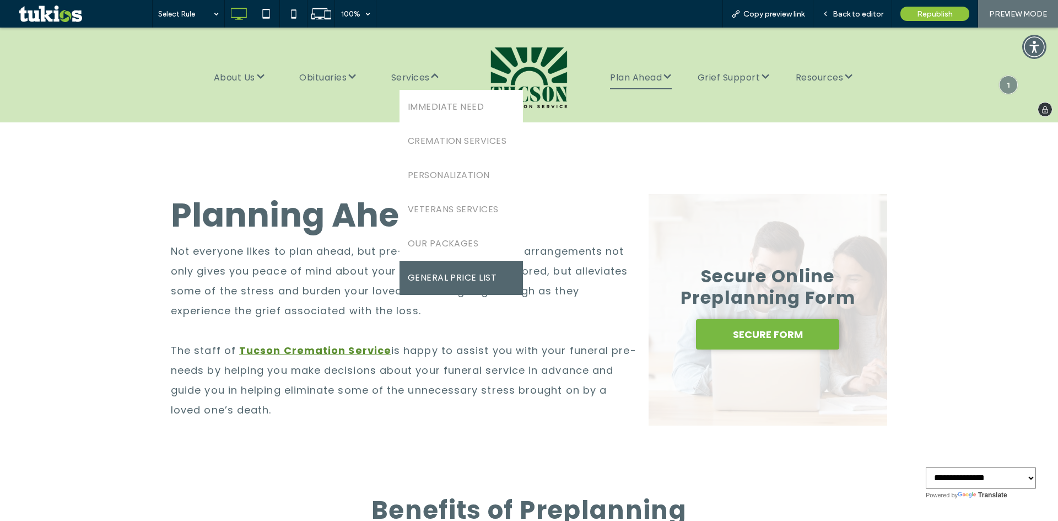
click at [446, 272] on span "GENERAL PRICE LIST" at bounding box center [452, 278] width 89 height 18
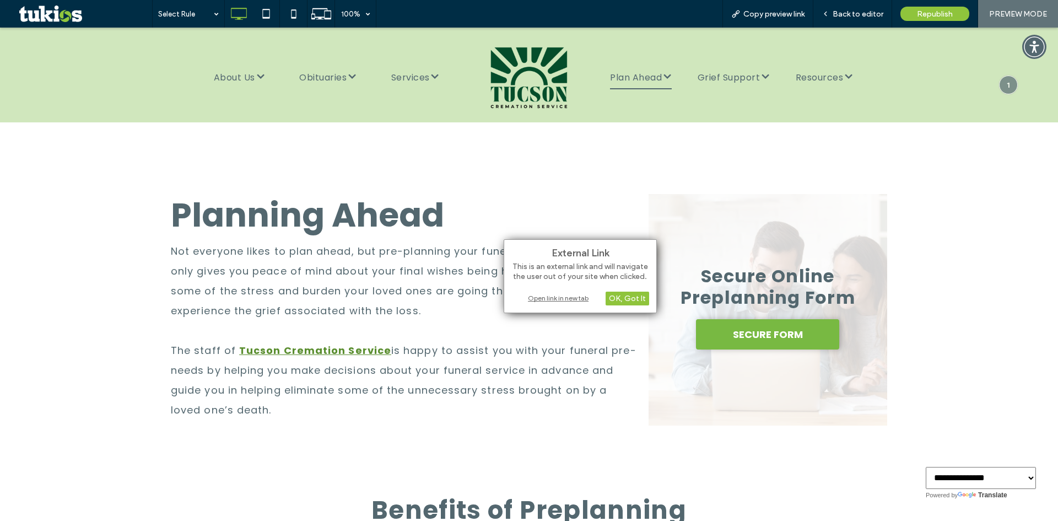
click at [538, 294] on div "Open link in new tab" at bounding box center [580, 298] width 138 height 12
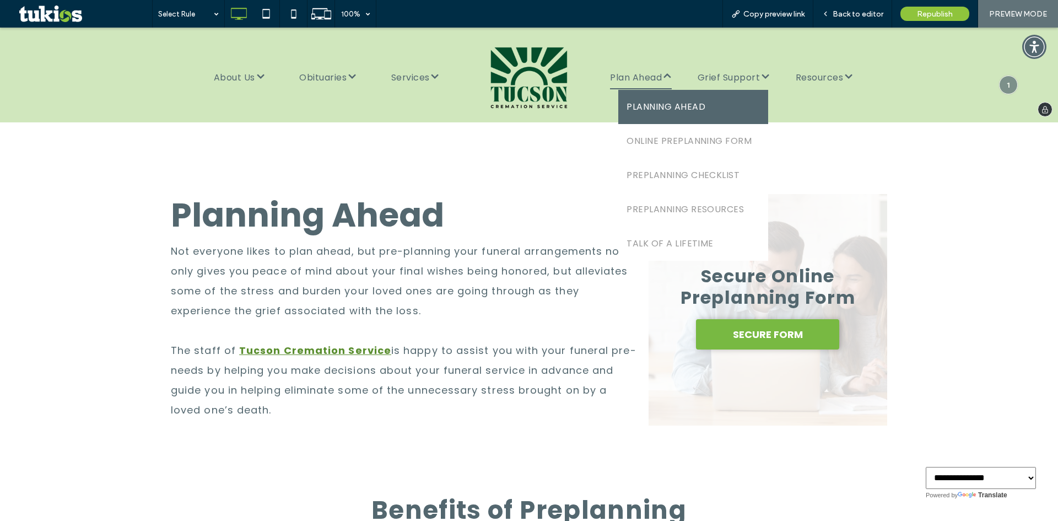
click at [659, 100] on span "PLANNING AHEAD" at bounding box center [666, 107] width 79 height 18
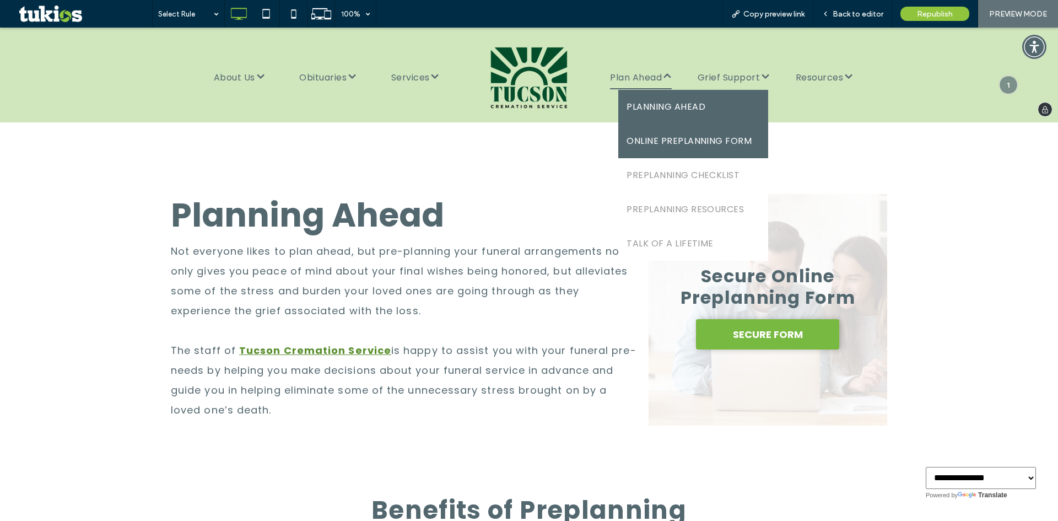
click at [654, 144] on span "ONLINE PREPLANNING FORM" at bounding box center [689, 141] width 125 height 18
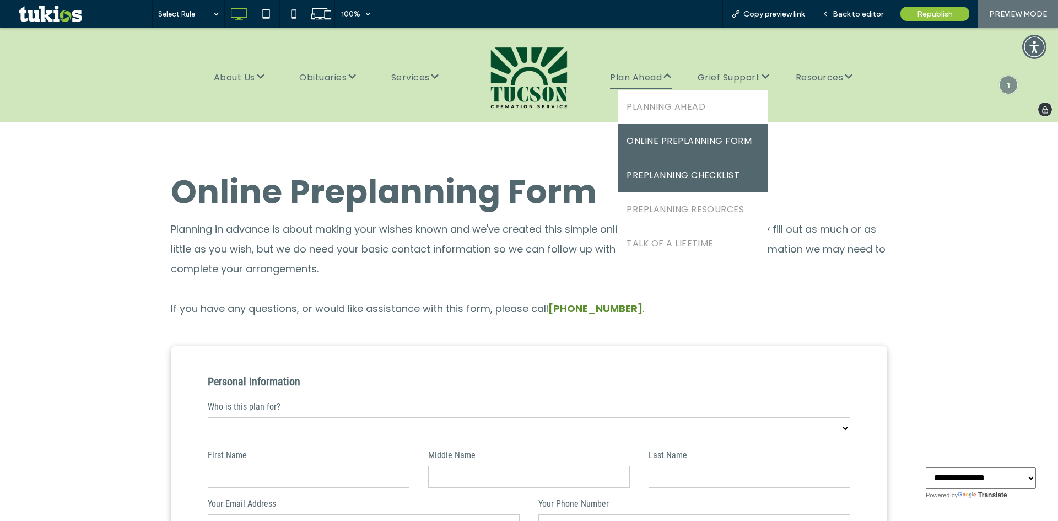
click at [656, 173] on span "PREPLANNING CHECKLIST" at bounding box center [683, 175] width 113 height 18
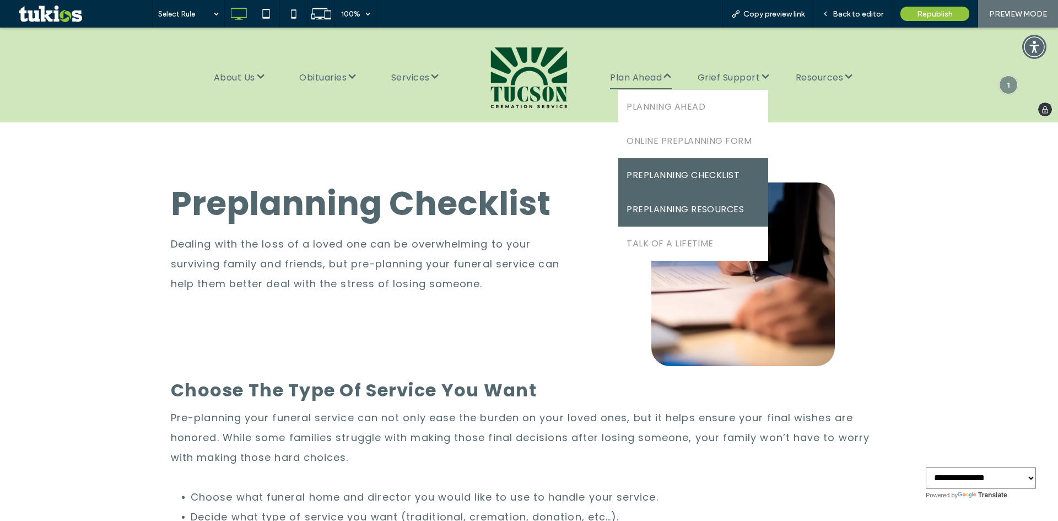
drag, startPoint x: 651, startPoint y: 201, endPoint x: 651, endPoint y: 229, distance: 28.1
click at [651, 201] on span "PREPLANNING RESOURCES" at bounding box center [685, 210] width 117 height 18
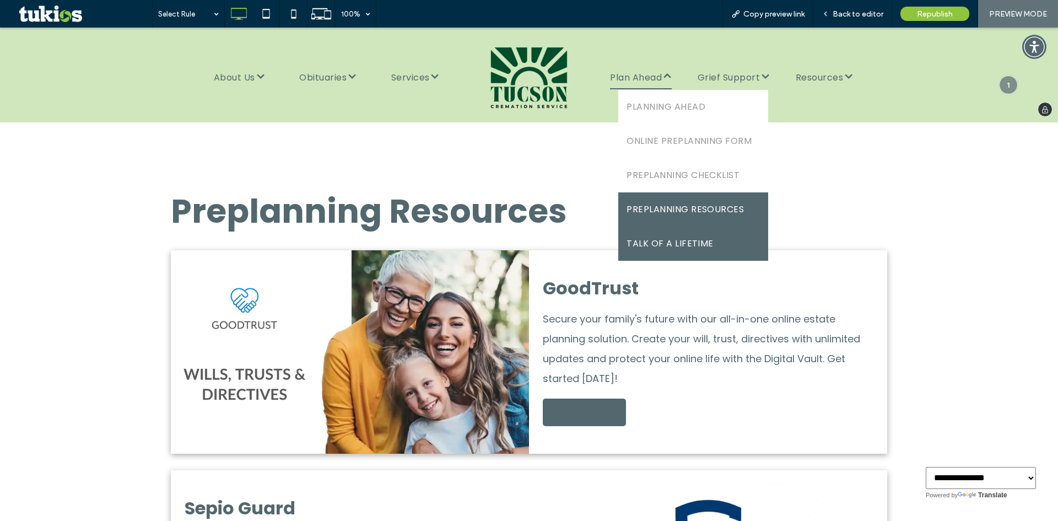
click at [661, 230] on link "TALK OF A LIFETIME" at bounding box center [693, 244] width 150 height 34
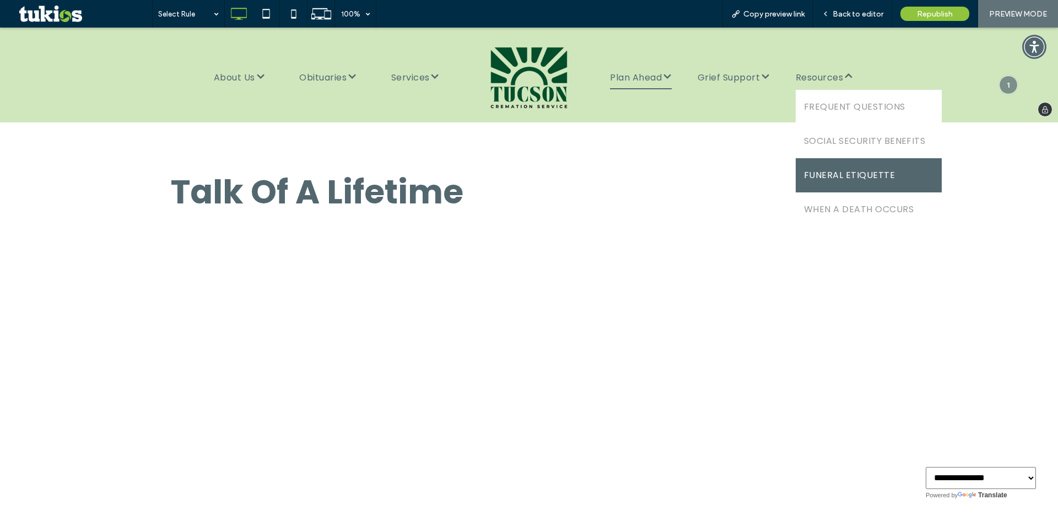
click at [847, 176] on span "FUNERAL ETIQUETTE" at bounding box center [849, 175] width 91 height 18
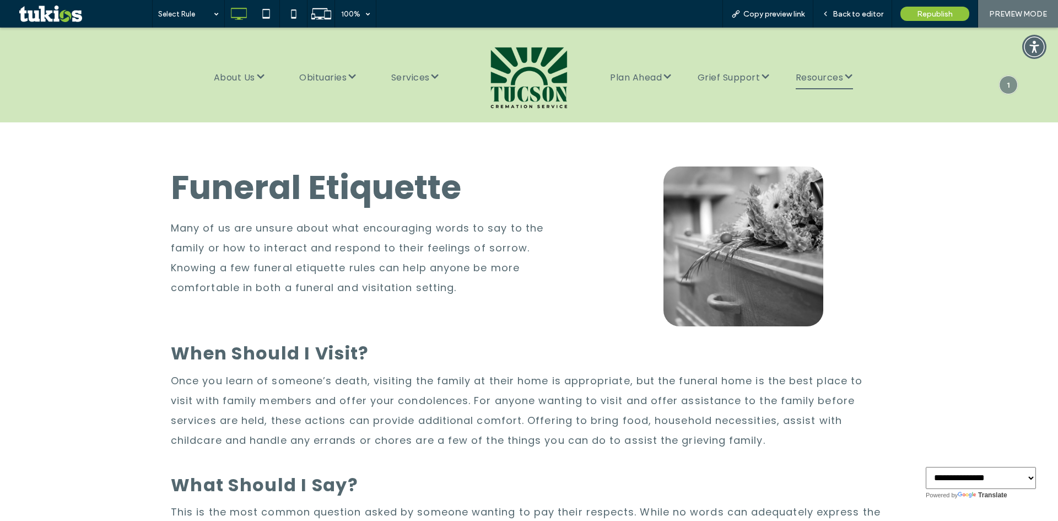
click at [899, 15] on div "Republish" at bounding box center [935, 14] width 86 height 28
click at [905, 14] on div "Republish" at bounding box center [935, 14] width 69 height 14
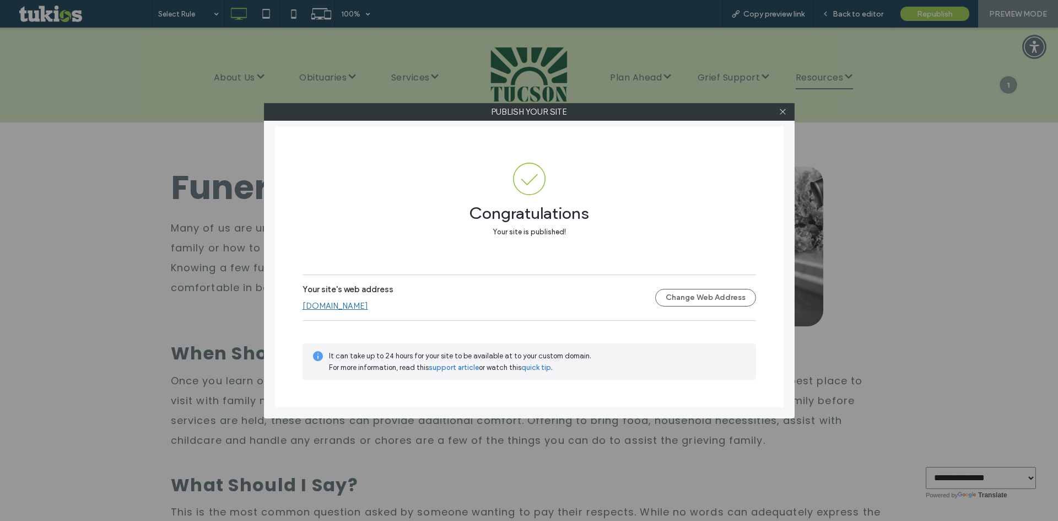
click at [777, 112] on div at bounding box center [783, 112] width 17 height 17
click at [780, 111] on icon at bounding box center [783, 111] width 8 height 8
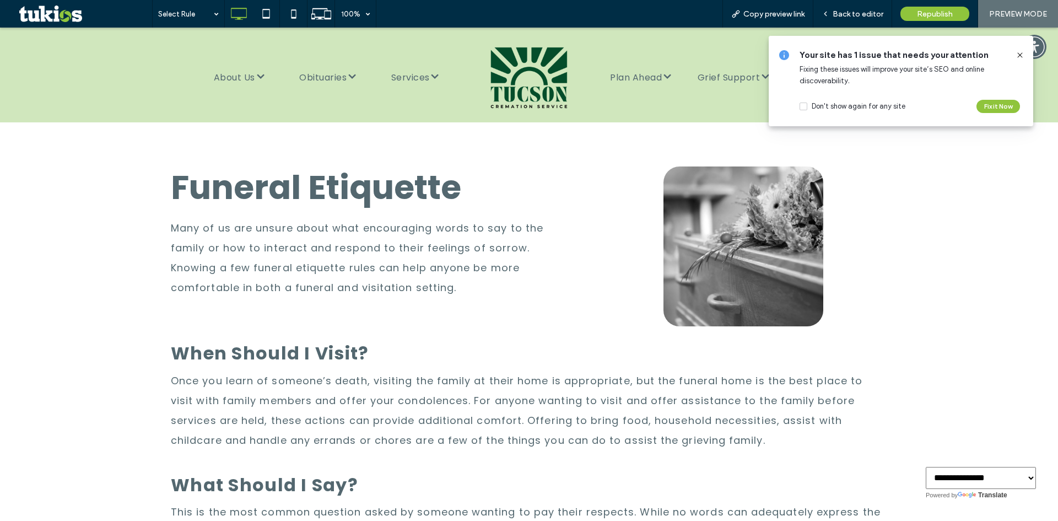
click at [1018, 55] on icon at bounding box center [1020, 55] width 9 height 9
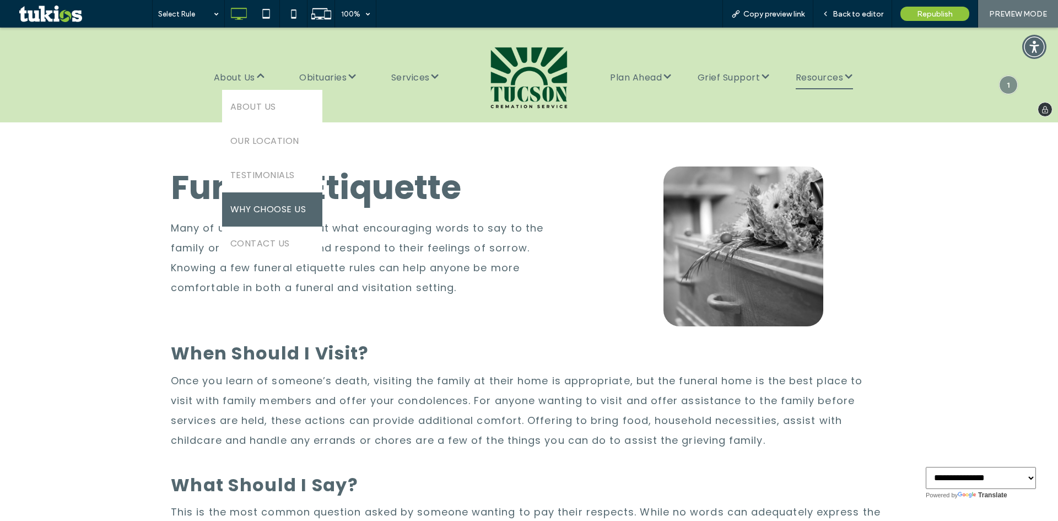
click at [278, 217] on span "WHY CHOOSE US" at bounding box center [268, 210] width 76 height 18
